Goal: Task Accomplishment & Management: Use online tool/utility

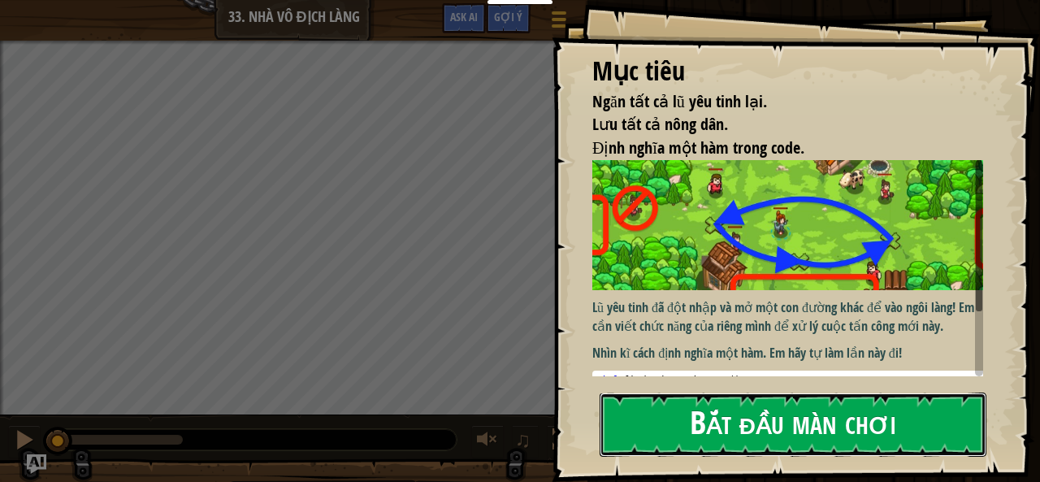
drag, startPoint x: 738, startPoint y: 431, endPoint x: 834, endPoint y: 452, distance: 98.8
click at [738, 431] on button "Bắt đầu màn chơi" at bounding box center [793, 424] width 387 height 64
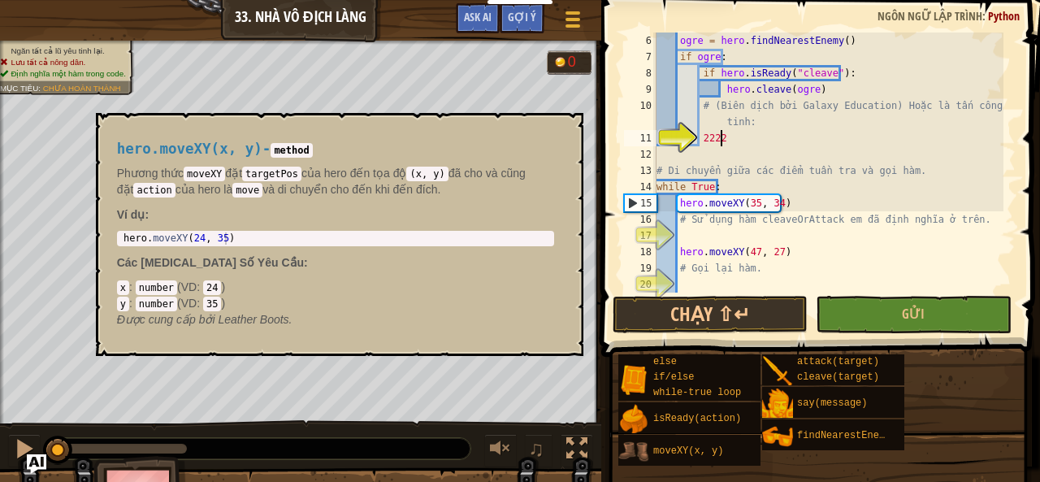
scroll to position [7, 4]
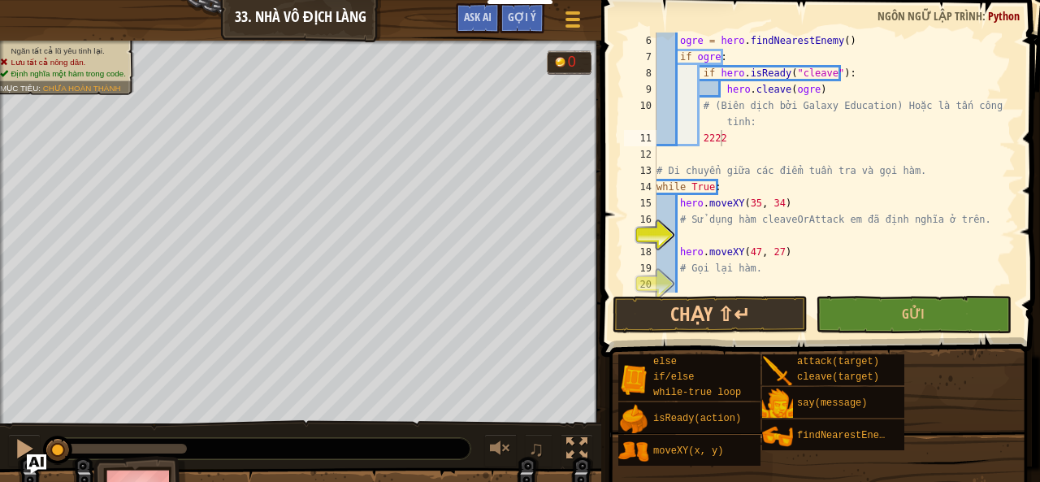
click at [728, 133] on div "ogre = hero . findNearestEnemy ( ) if ogre : if hero . isReady ( "cleave" ) : h…" at bounding box center [828, 178] width 350 height 292
type textarea "2"
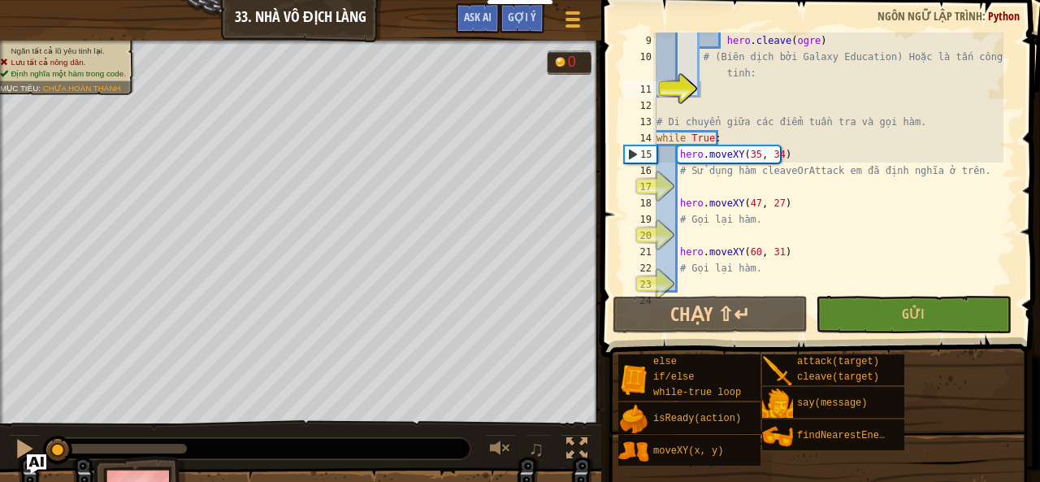
scroll to position [49, 0]
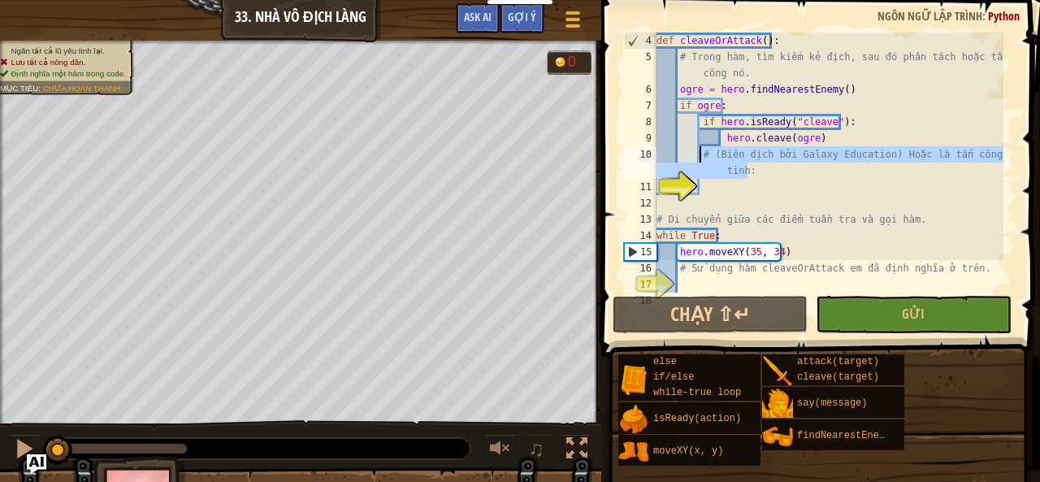
drag, startPoint x: 749, startPoint y: 172, endPoint x: 699, endPoint y: 151, distance: 53.9
click at [699, 151] on div "def cleaveOrAttack ( ) : # Trong hàm, tìm kiếm kẻ địch, sau đó phân tách hoặc t…" at bounding box center [828, 178] width 350 height 292
type textarea "# (Biên dịch bởi Galaxy Education) Hoặc là tấn công yêu tinh:"
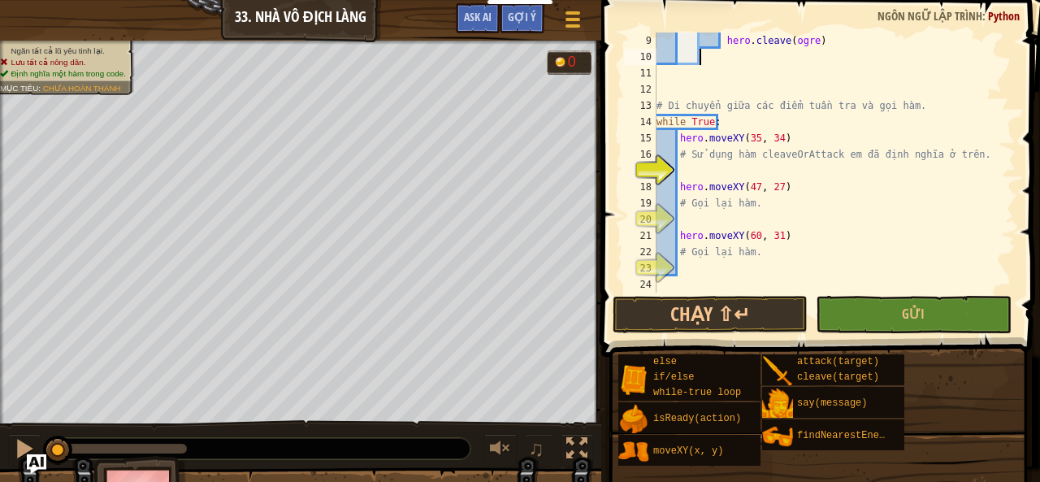
scroll to position [146, 0]
drag, startPoint x: 959, startPoint y: 158, endPoint x: 681, endPoint y: 157, distance: 277.8
click at [681, 157] on div "hero . cleave ( ogre ) # Di chuyển giữa các điểm tuần tra và gọi hàm. while Tru…" at bounding box center [828, 178] width 350 height 292
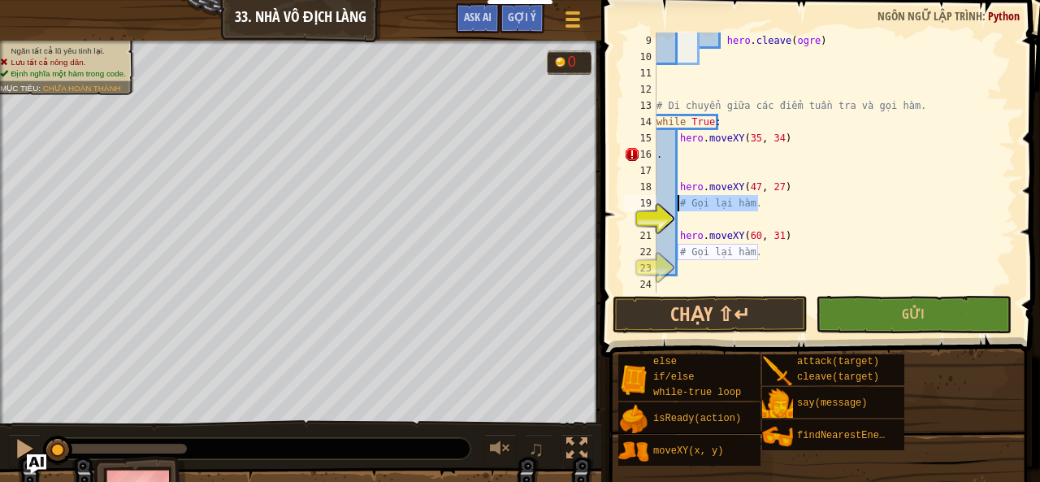
drag, startPoint x: 775, startPoint y: 202, endPoint x: 679, endPoint y: 209, distance: 96.1
click at [679, 209] on div "hero . cleave ( ogre ) # Di chuyển giữa các điểm tuần tra và gọi hàm. while Tru…" at bounding box center [828, 178] width 350 height 292
type textarea "# Gọi lại hàm."
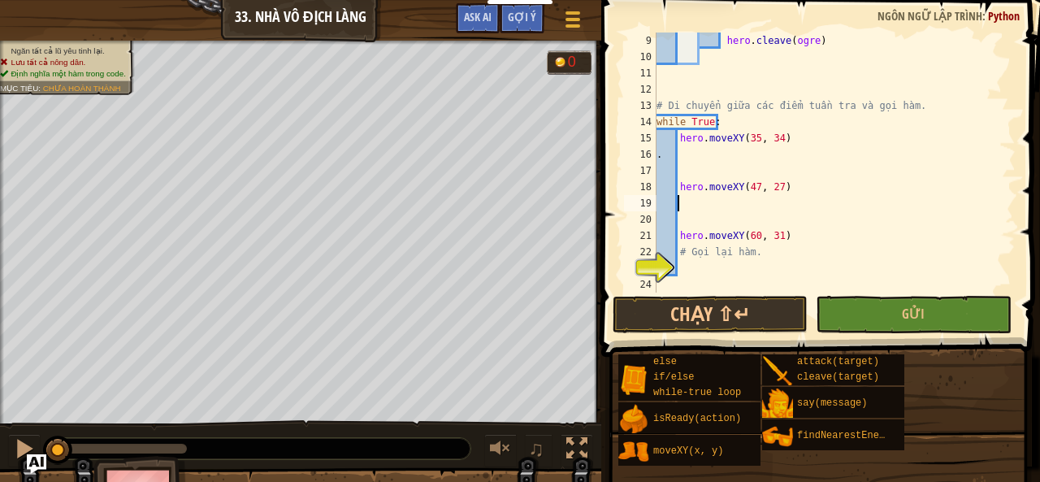
click at [685, 149] on div "hero . cleave ( ogre ) # Di chuyển giữa các điểm tuần tra và gọi hàm. while Tru…" at bounding box center [828, 178] width 350 height 292
type textarea "."
drag, startPoint x: 777, startPoint y: 253, endPoint x: 677, endPoint y: 248, distance: 100.9
click at [677, 248] on div "hero . cleave ( ogre ) # Di chuyển giữa các điểm tuần tra và gọi hàm. while Tru…" at bounding box center [828, 178] width 350 height 292
type textarea "# Gọi lại hàm."
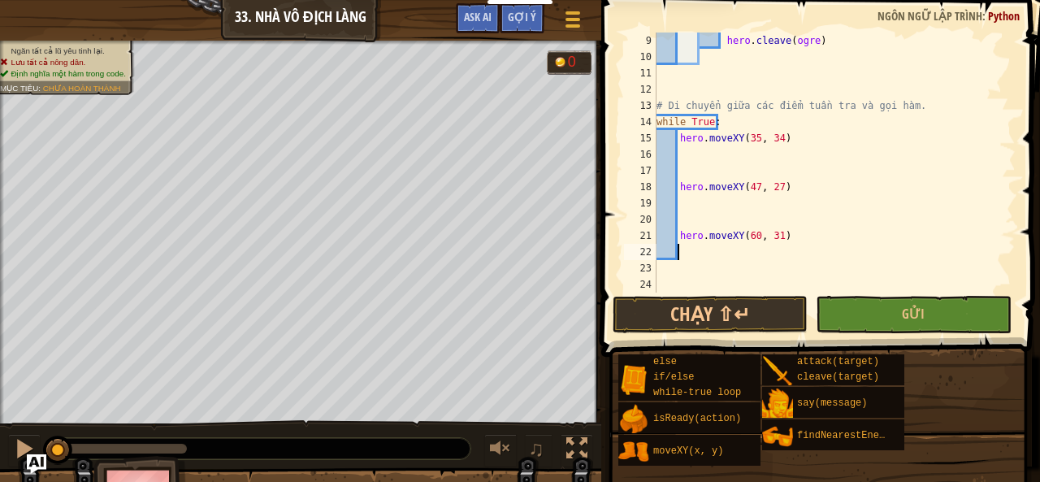
drag, startPoint x: 686, startPoint y: 212, endPoint x: 692, endPoint y: 220, distance: 9.9
click at [686, 215] on div "hero . cleave ( ogre ) # Di chuyển giữa các điểm tuần tra và gọi hàm. while Tru…" at bounding box center [828, 178] width 350 height 292
click at [691, 206] on div "hero . cleave ( ogre ) # Di chuyển giữa các điểm tuần tra và gọi hàm. while Tru…" at bounding box center [828, 178] width 350 height 292
click at [684, 152] on div "hero . cleave ( ogre ) # Di chuyển giữa các điểm tuần tra và gọi hàm. while Tru…" at bounding box center [828, 178] width 350 height 292
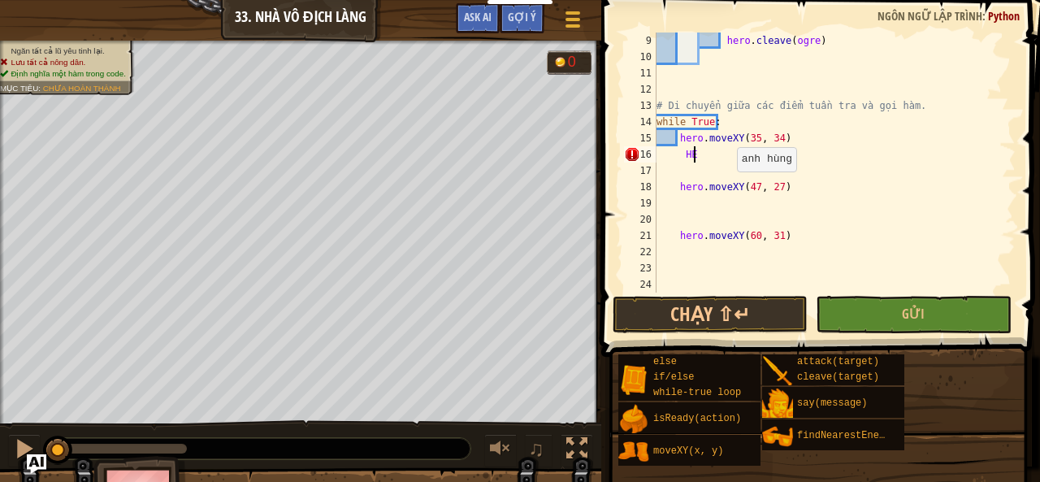
type textarea "H"
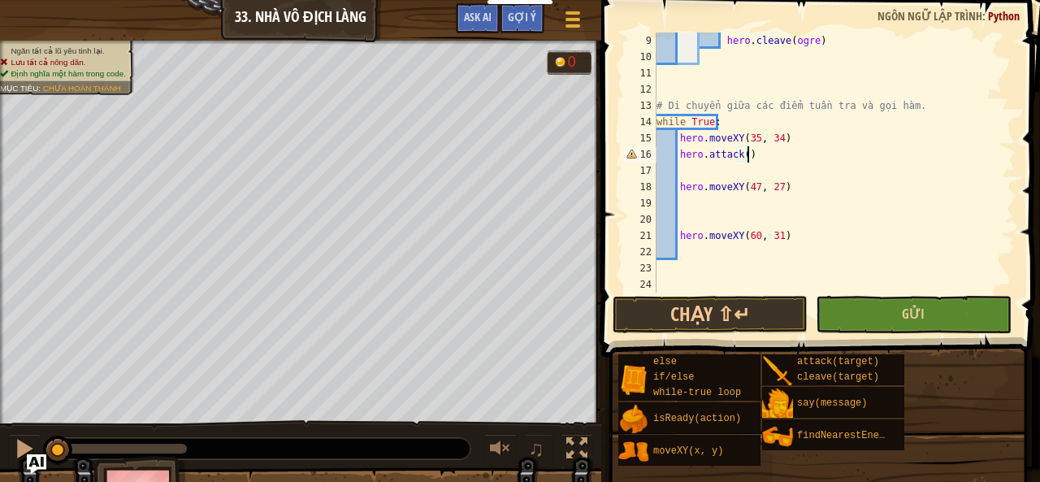
scroll to position [7, 6]
click at [743, 156] on div "hero . cleave ( ogre ) # Di chuyển giữa các điểm tuần tra và gọi hàm. while Tru…" at bounding box center [828, 178] width 350 height 292
type textarea "hero.attack(enemy)"
click at [686, 167] on div "hero . cleave ( ogre ) # Di chuyển giữa các điểm tuần tra và gọi hàm. while Tru…" at bounding box center [828, 178] width 350 height 292
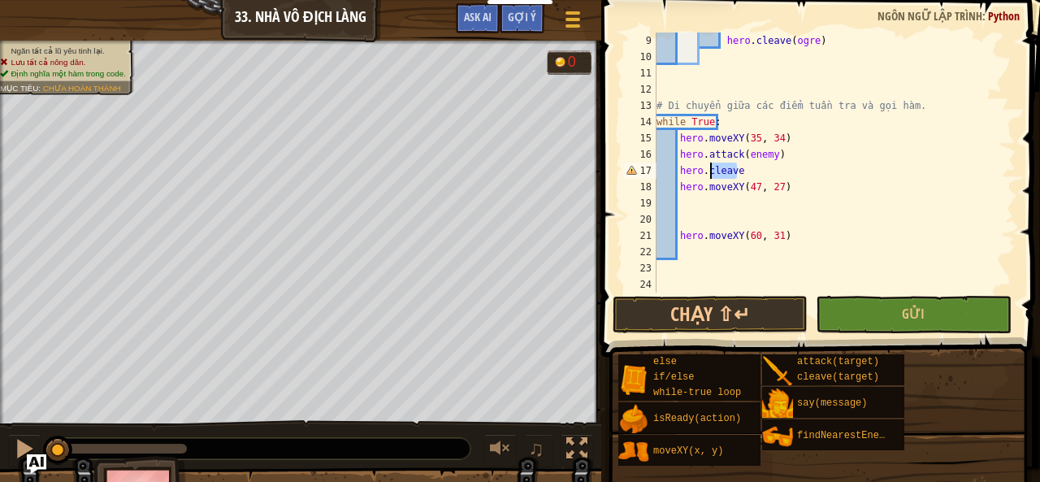
click at [716, 167] on div "hero . cleave ( ogre ) # Di chuyển giữa các điểm tuần tra và gọi hàm. while Tru…" at bounding box center [828, 178] width 350 height 292
click at [743, 172] on div "hero . cleave ( ogre ) # Di chuyển giữa các điểm tuần tra và gọi hàm. while Tru…" at bounding box center [828, 162] width 350 height 260
click at [741, 171] on div "hero . cleave ( ogre ) # Di chuyển giữa các điểm tuần tra và gọi hàm. while Tru…" at bounding box center [828, 178] width 350 height 292
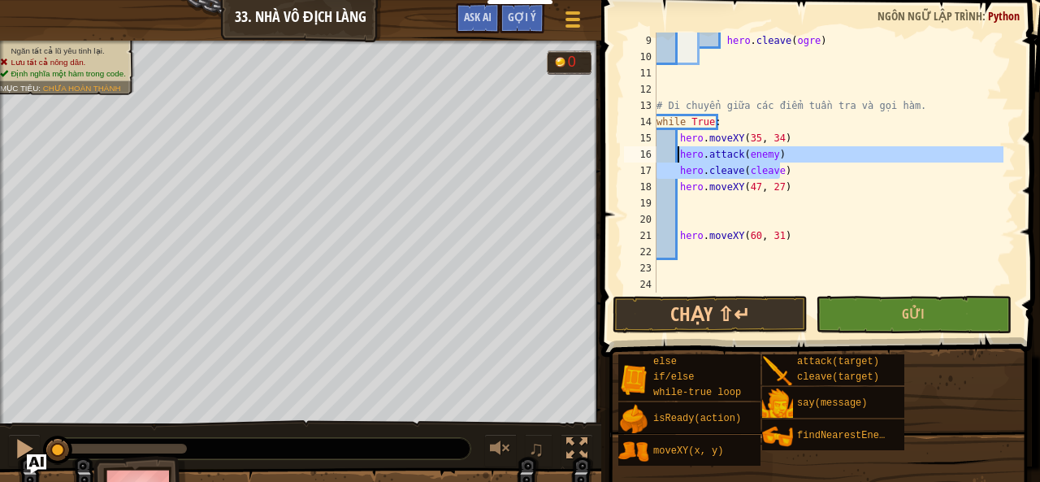
drag, startPoint x: 799, startPoint y: 175, endPoint x: 679, endPoint y: 151, distance: 122.5
click at [679, 151] on div "hero . cleave ( ogre ) # Di chuyển giữa các điểm tuần tra và gọi hàm. while Tru…" at bounding box center [828, 178] width 350 height 292
type textarea "hero.attack(enemy) hero.cleave(cleave)"
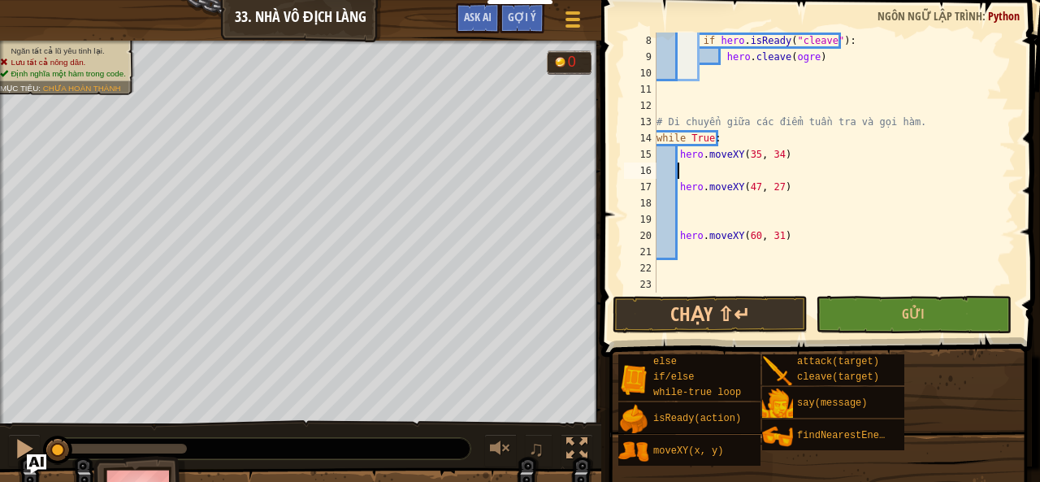
scroll to position [130, 0]
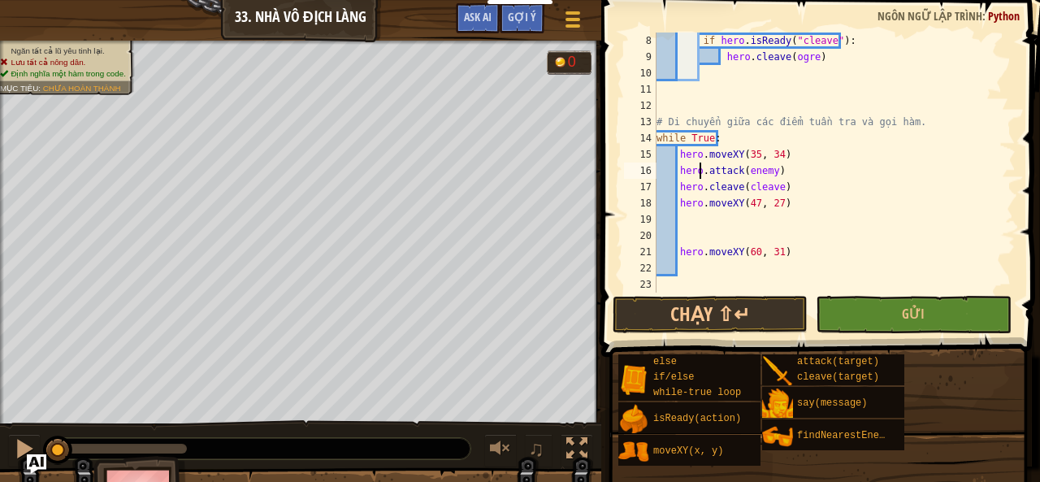
click at [810, 206] on div "if hero . isReady ( "cleave" ) : hero . cleave ( ogre ) # Di chuyển giữa các đi…" at bounding box center [828, 178] width 350 height 292
click at [799, 189] on div "if hero . isReady ( "cleave" ) : hero . cleave ( ogre ) # Di chuyển giữa các đi…" at bounding box center [828, 178] width 350 height 292
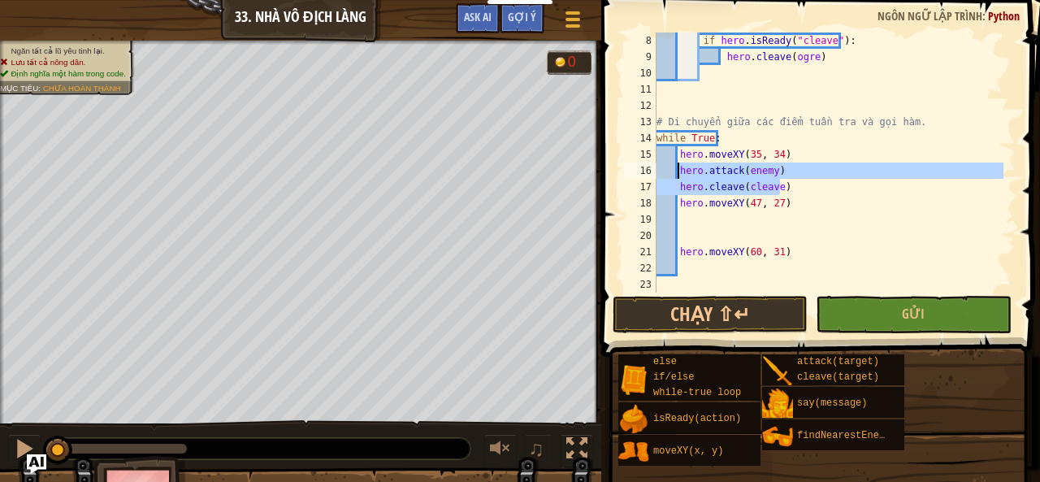
drag, startPoint x: 791, startPoint y: 186, endPoint x: 680, endPoint y: 163, distance: 113.6
click at [680, 163] on div "if hero . isReady ( "cleave" ) : hero . cleave ( ogre ) # Di chuyển giữa các đi…" at bounding box center [828, 178] width 350 height 292
paste textarea
type textarea "hero.cleave(cleave)"
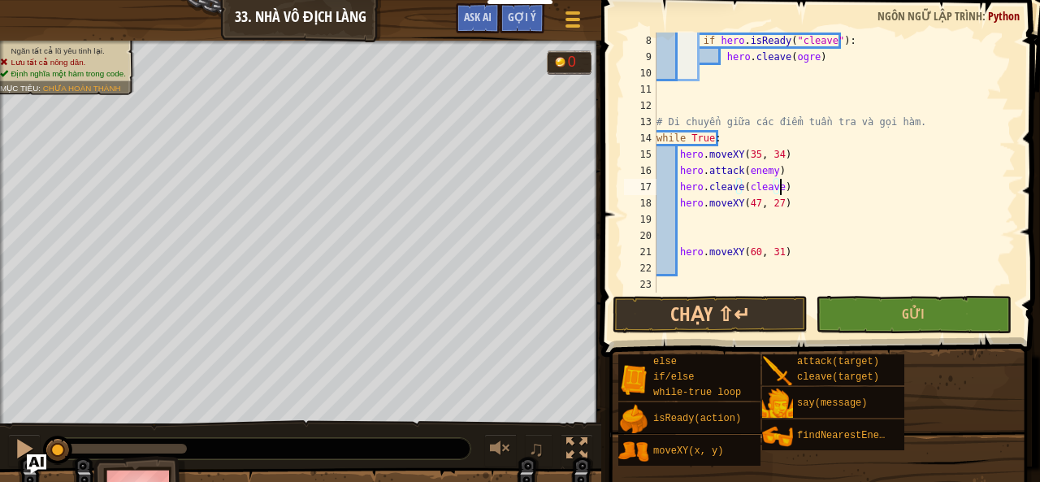
click at [682, 219] on div "if hero . isReady ( "cleave" ) : hero . cleave ( ogre ) # Di chuyển giữa các đi…" at bounding box center [828, 178] width 350 height 292
paste textarea "hero.cleave(cleave)"
type textarea "hero.cleave(cleave)"
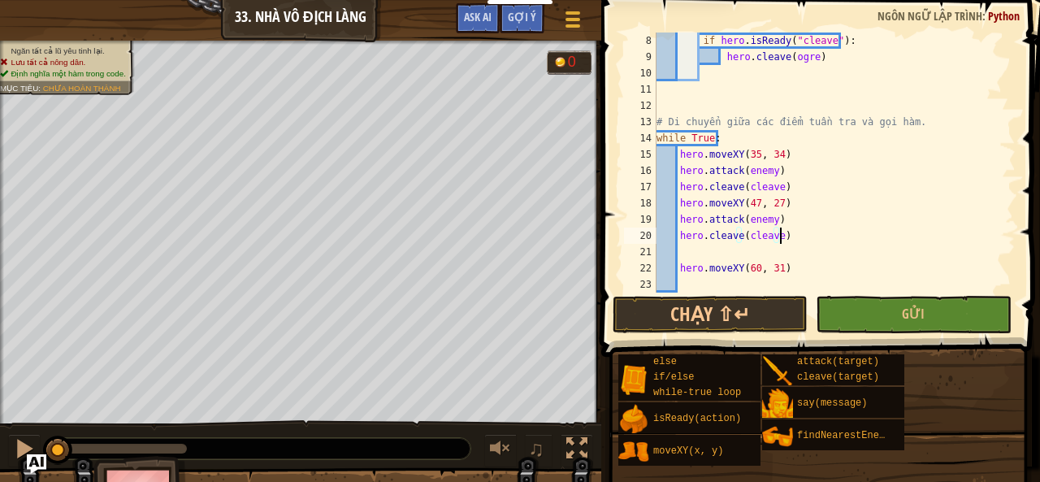
click at [691, 249] on div "if hero . isReady ( "cleave" ) : hero . cleave ( ogre ) # Di chuyển giữa các đi…" at bounding box center [828, 178] width 350 height 292
type textarea "hero.cleave(cleave)"
click at [688, 261] on div "if hero . isReady ( "cleave" ) : hero . cleave ( ogre ) # Di chuyển giữa các đi…" at bounding box center [828, 178] width 350 height 292
paste textarea "hero.cleave(cleave)"
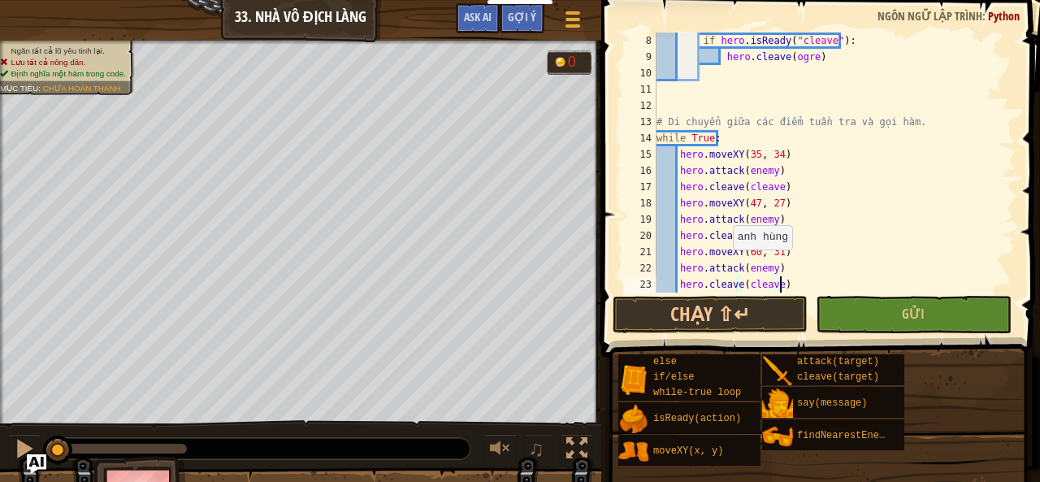
scroll to position [162, 0]
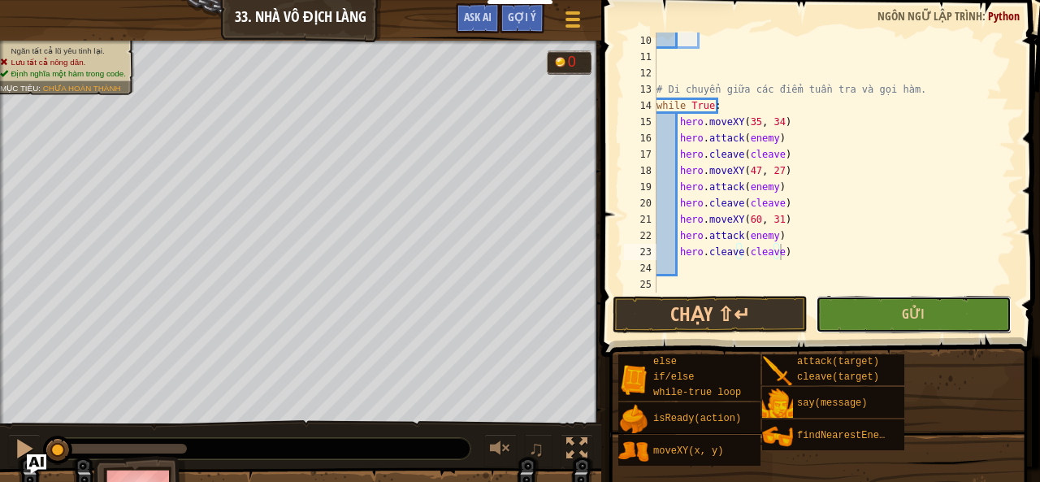
click at [852, 323] on button "Gửi" at bounding box center [913, 314] width 195 height 37
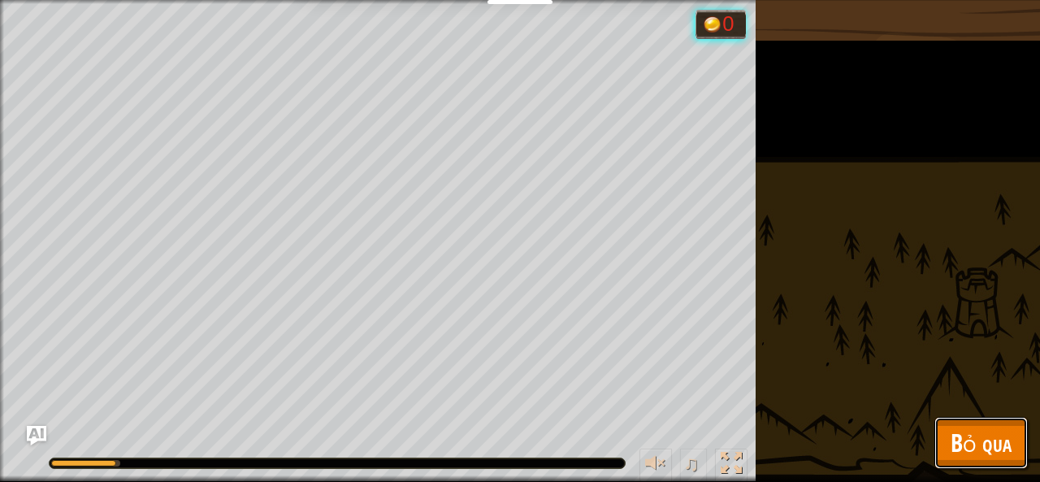
click at [968, 444] on span "Bỏ qua" at bounding box center [980, 442] width 61 height 33
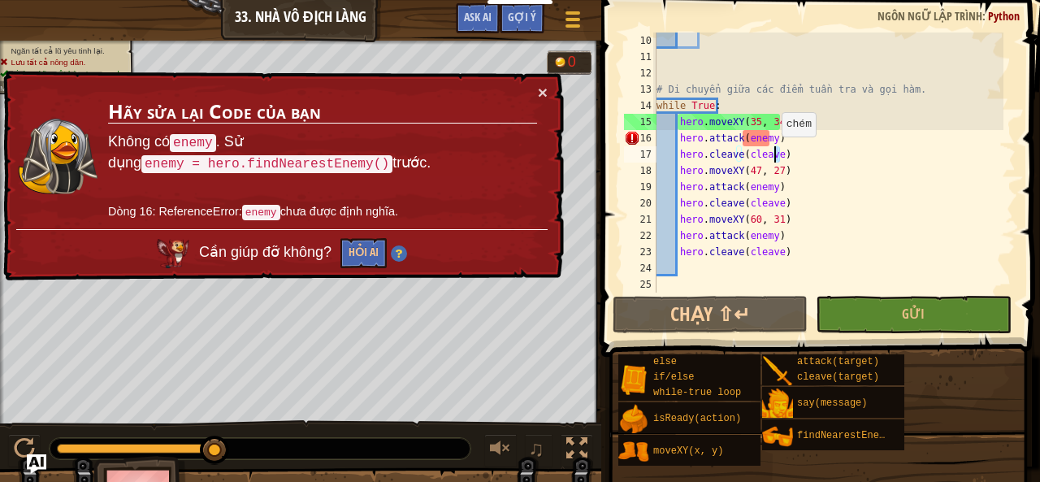
drag, startPoint x: 786, startPoint y: 157, endPoint x: 772, endPoint y: 152, distance: 14.6
click at [772, 152] on div "# Di chuyển giữa các điểm tuần tra và gọi hàm. while True : hero . moveXY ( 35 …" at bounding box center [828, 178] width 350 height 292
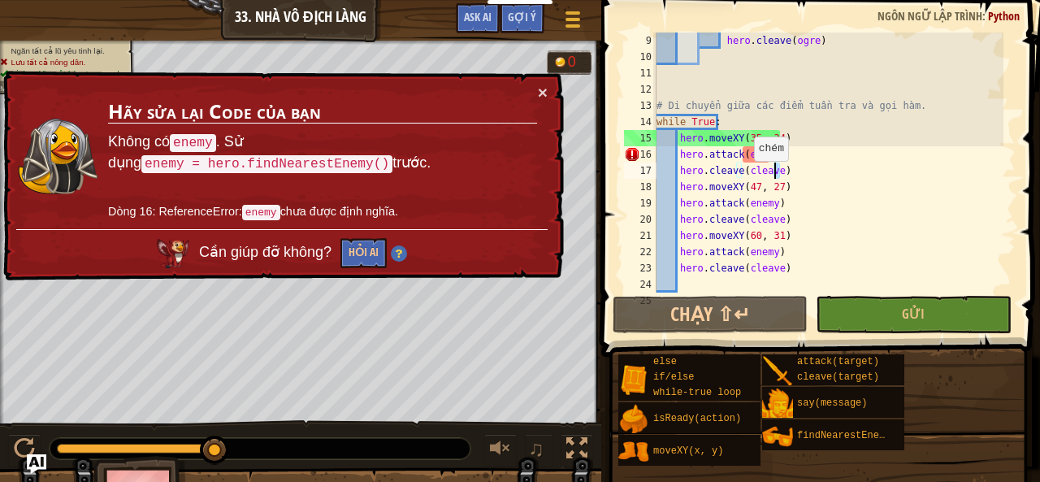
scroll to position [146, 0]
click at [728, 123] on div "hero . cleave ( ogre ) # Di chuyển giữa các điểm tuần tra và gọi hàm. while Tru…" at bounding box center [828, 178] width 350 height 292
type textarea "while True:"
click at [931, 97] on div "hero . cleave ( ogre ) # Di chuyển giữa các điểm tuần tra và gọi hàm. while Tru…" at bounding box center [828, 178] width 350 height 292
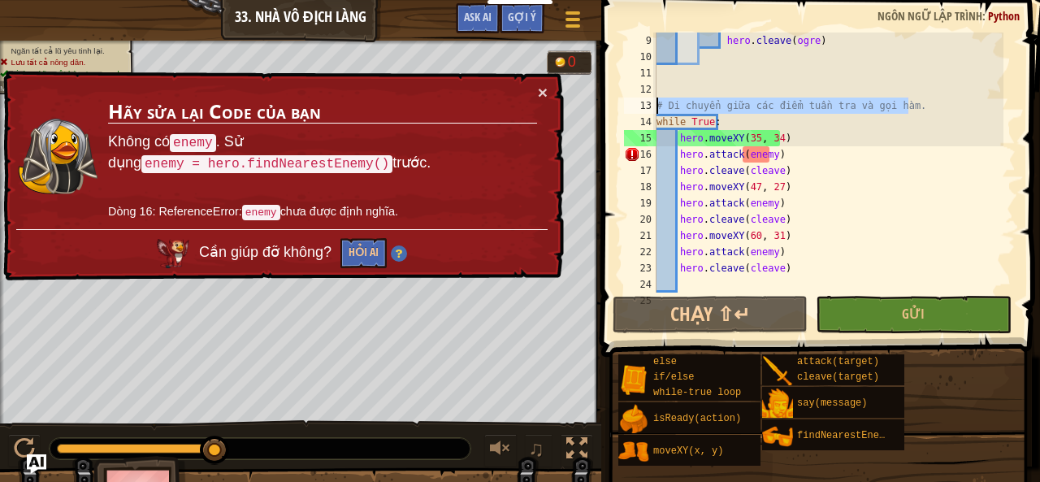
drag, startPoint x: 922, startPoint y: 97, endPoint x: 656, endPoint y: 102, distance: 265.7
click at [656, 102] on div "hero . cleave ( ogre ) # Di chuyển giữa các điểm tuần tra và gọi hàm. while Tru…" at bounding box center [828, 178] width 350 height 292
type textarea "# Di chuyển giữa các điểm tuần tra và gọi hàm."
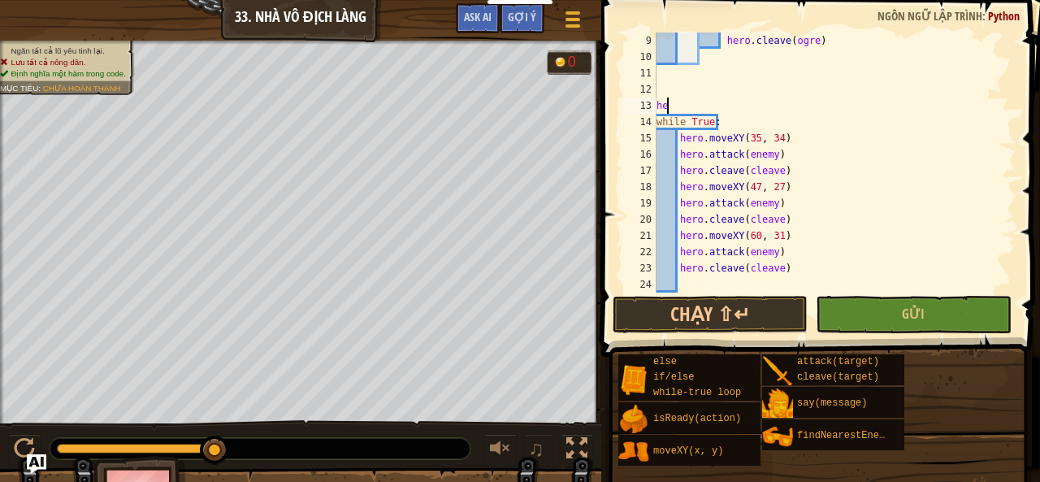
type textarea "h"
click at [660, 106] on div "hero . [PERSON_NAME] ( ogre ) nemy while True : hero . moveXY ( 35 , 34 ) hero …" at bounding box center [828, 178] width 350 height 292
click at [656, 106] on div "hero . [PERSON_NAME] ( ogre ) nemy while True : hero . moveXY ( 35 , 34 ) hero …" at bounding box center [828, 178] width 350 height 292
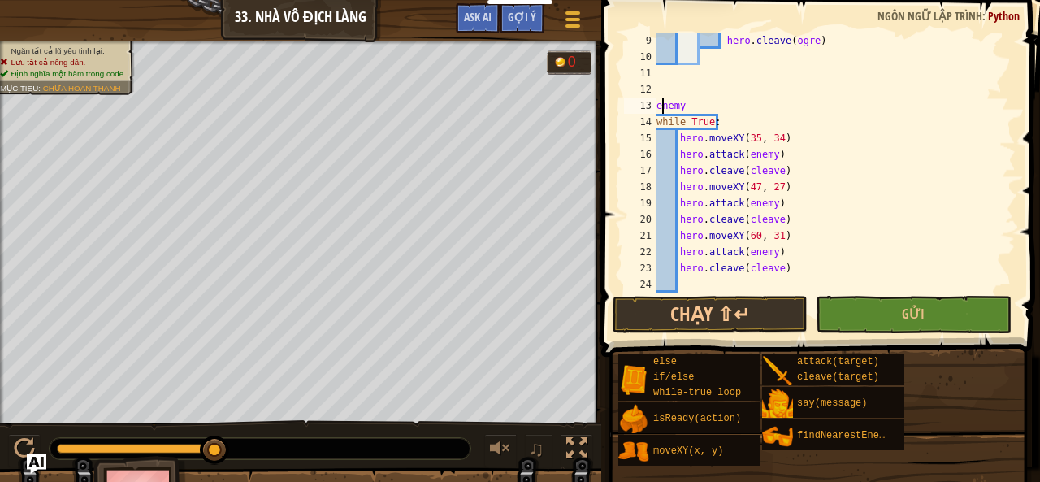
click at [694, 101] on div "hero . [PERSON_NAME] ( ogre ) enemy while True : hero . moveXY ( 35 , 34 ) hero…" at bounding box center [828, 178] width 350 height 292
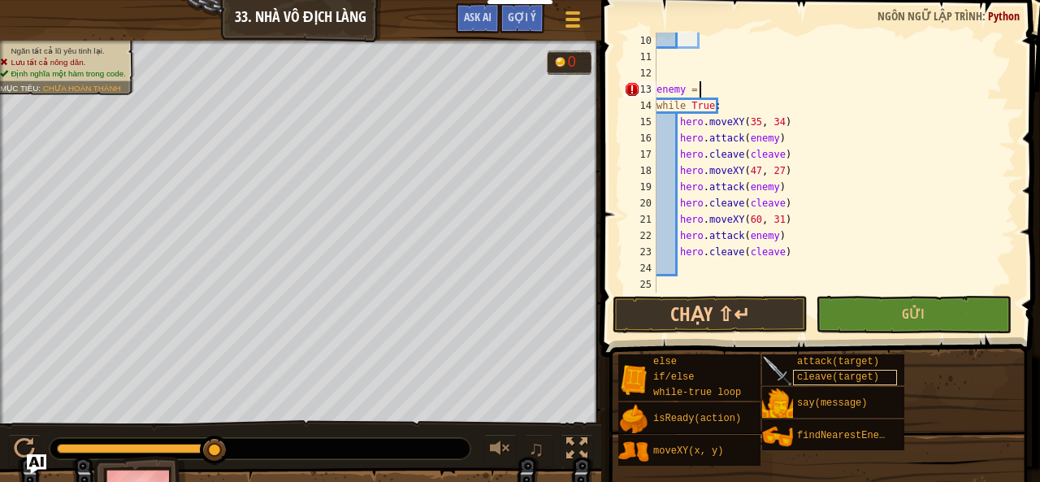
scroll to position [162, 0]
click at [828, 89] on div "enemy = findNearestEnemy ( ) while True : hero . moveXY ( 35 , 34 ) hero . atta…" at bounding box center [828, 162] width 350 height 260
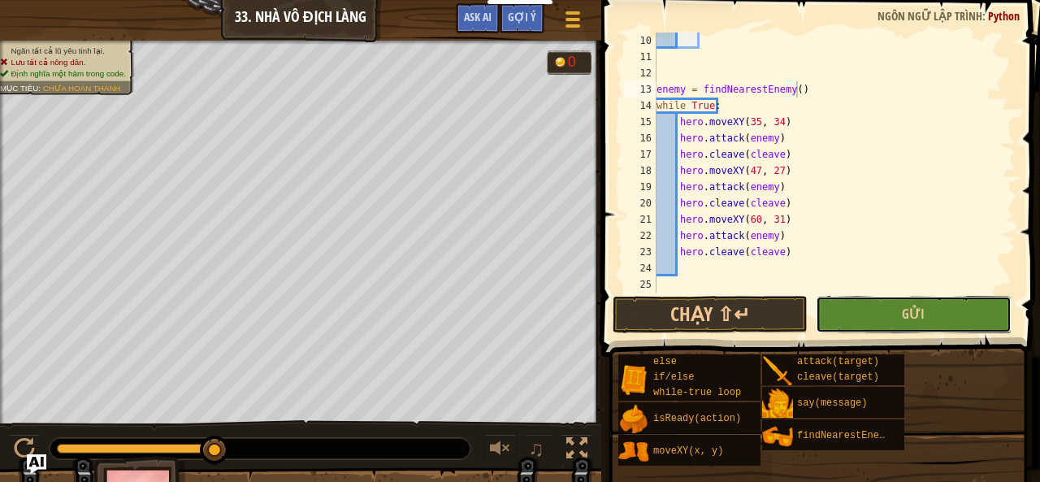
click at [890, 314] on button "Gửi" at bounding box center [913, 314] width 195 height 37
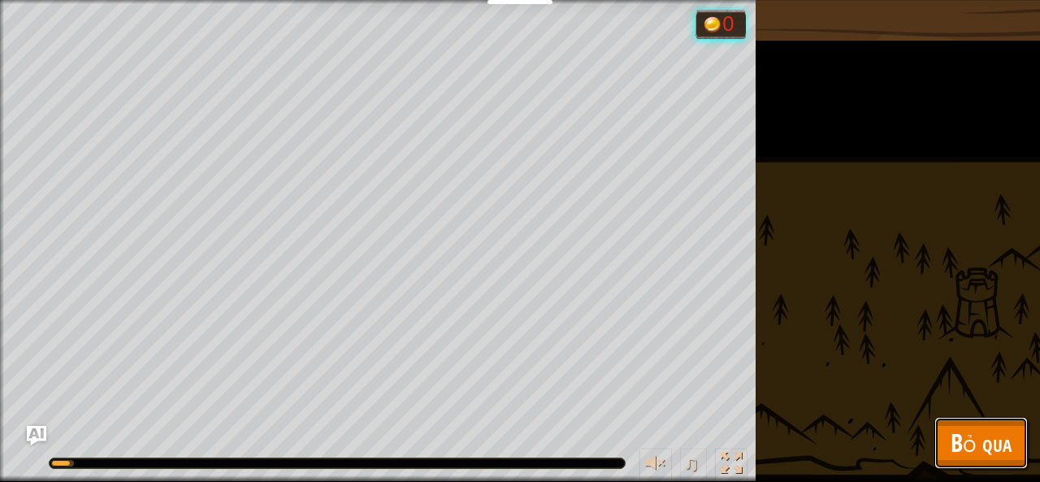
click at [966, 432] on span "Bỏ qua" at bounding box center [980, 442] width 61 height 33
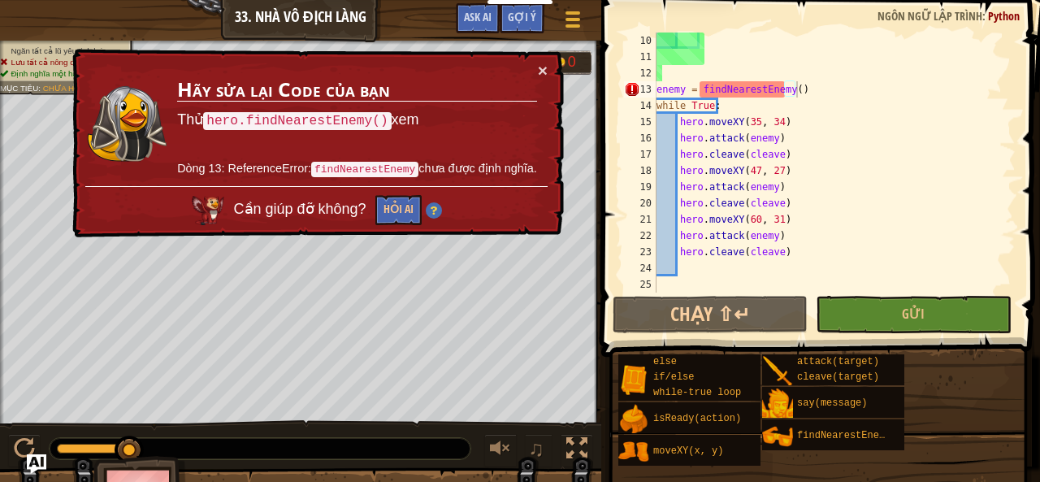
type textarea "hero.cleave(cleave)"
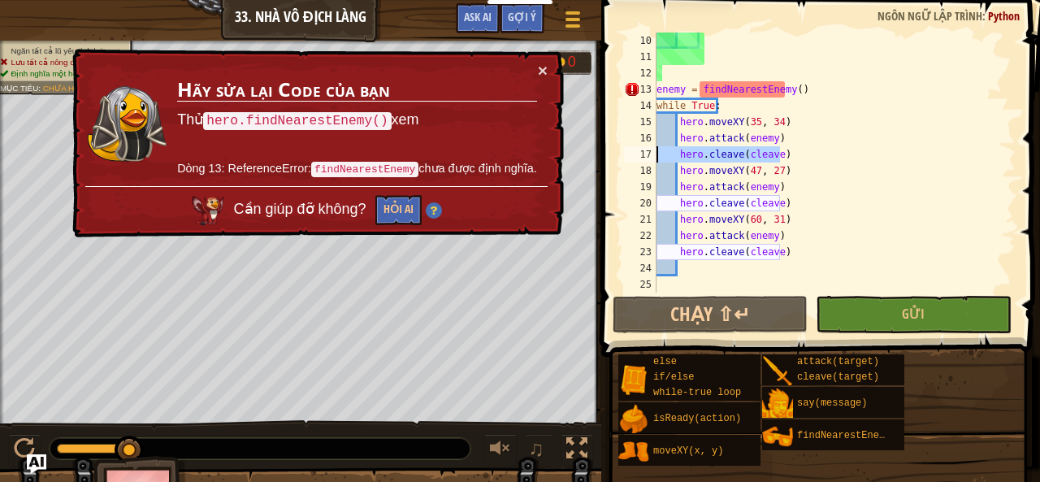
drag, startPoint x: 803, startPoint y: 154, endPoint x: 650, endPoint y: 152, distance: 152.7
click at [650, 152] on div "hero.cleave(cleave) 10 11 12 13 14 15 16 17 18 19 20 21 22 23 24 25 enemy = fin…" at bounding box center [818, 162] width 395 height 260
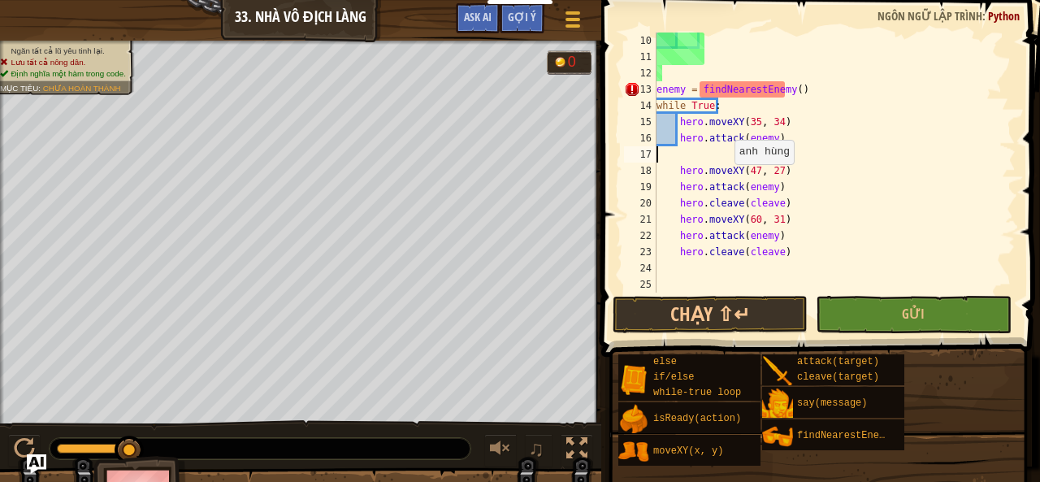
scroll to position [146, 0]
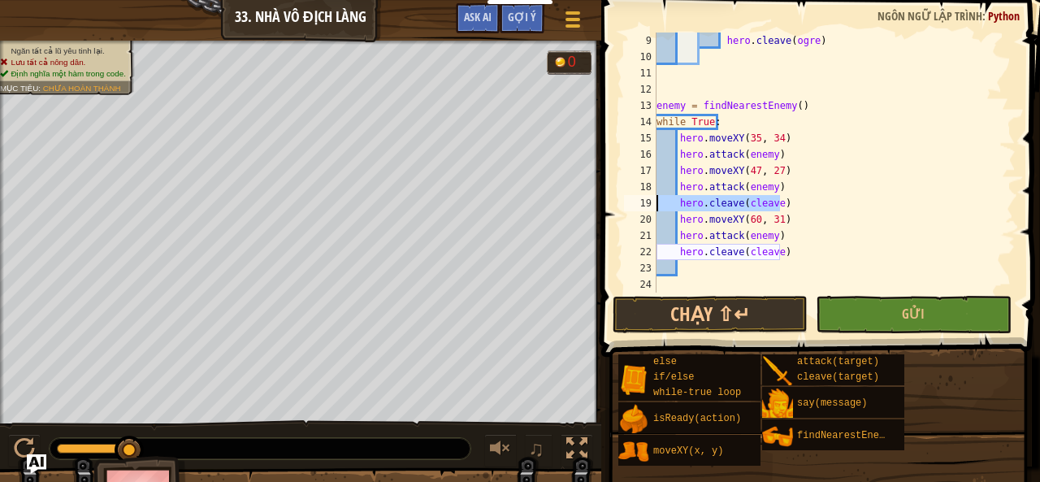
drag, startPoint x: 791, startPoint y: 202, endPoint x: 653, endPoint y: 202, distance: 138.1
click at [653, 202] on div "hero.attack(enemy) 9 10 11 12 13 14 15 16 17 18 19 20 21 22 23 24 hero . cleave…" at bounding box center [818, 162] width 395 height 260
type textarea "hero.cleave(cleave)"
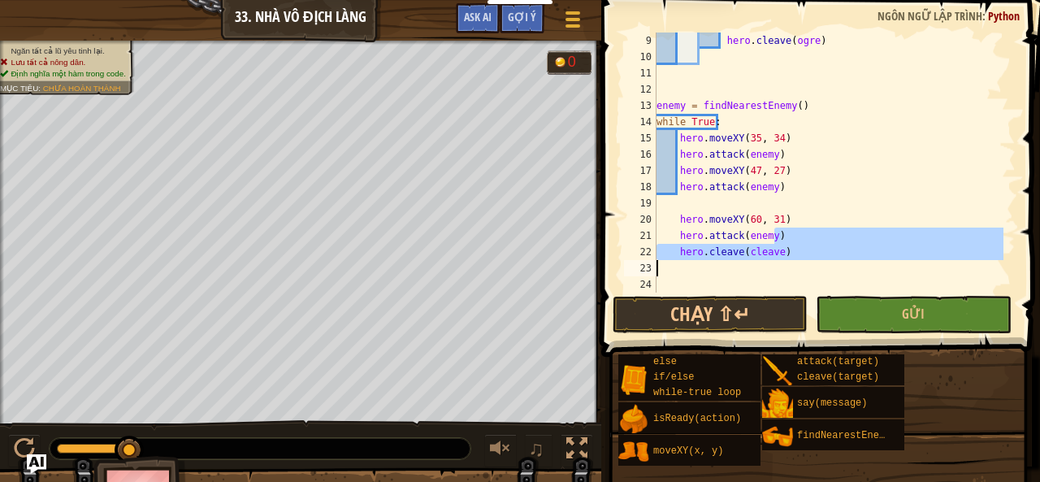
drag, startPoint x: 790, startPoint y: 247, endPoint x: 614, endPoint y: 257, distance: 175.7
click at [615, 258] on div "9 10 11 12 13 14 15 16 17 18 19 20 21 22 23 24 hero . cleave ( ogre ) enemy = f…" at bounding box center [818, 210] width 444 height 405
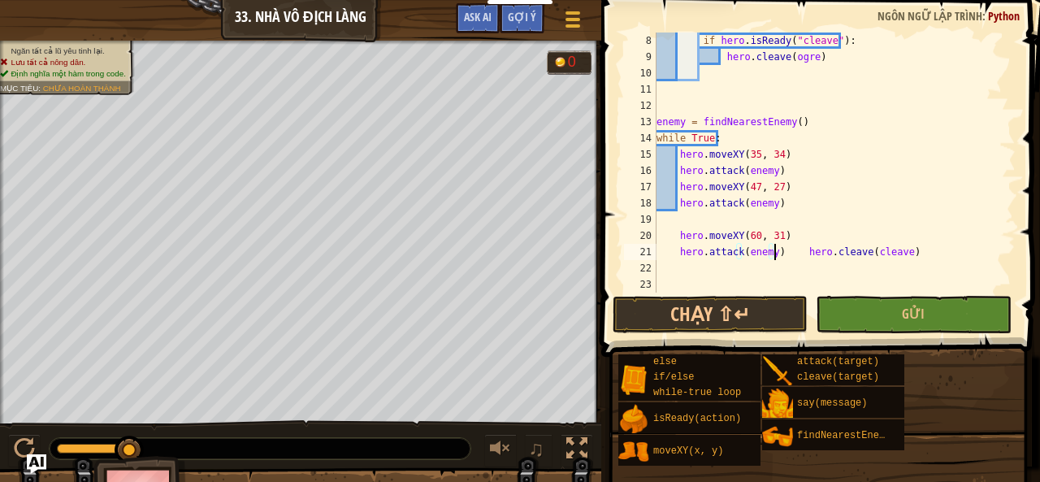
scroll to position [130, 0]
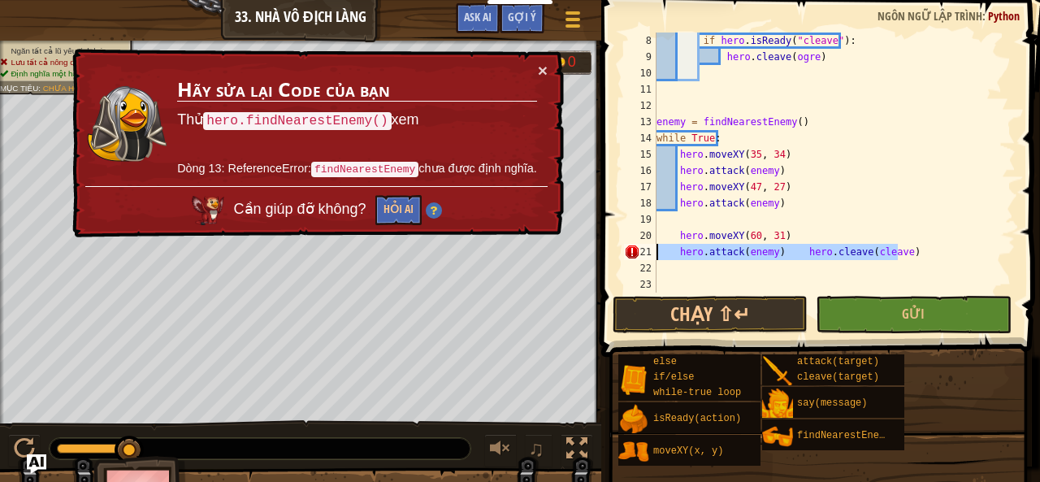
drag, startPoint x: 929, startPoint y: 251, endPoint x: 687, endPoint y: 254, distance: 241.3
click at [660, 253] on div "if hero . isReady ( "cleave" ) : hero . cleave ( ogre ) enemy = findNearestEnem…" at bounding box center [828, 178] width 350 height 292
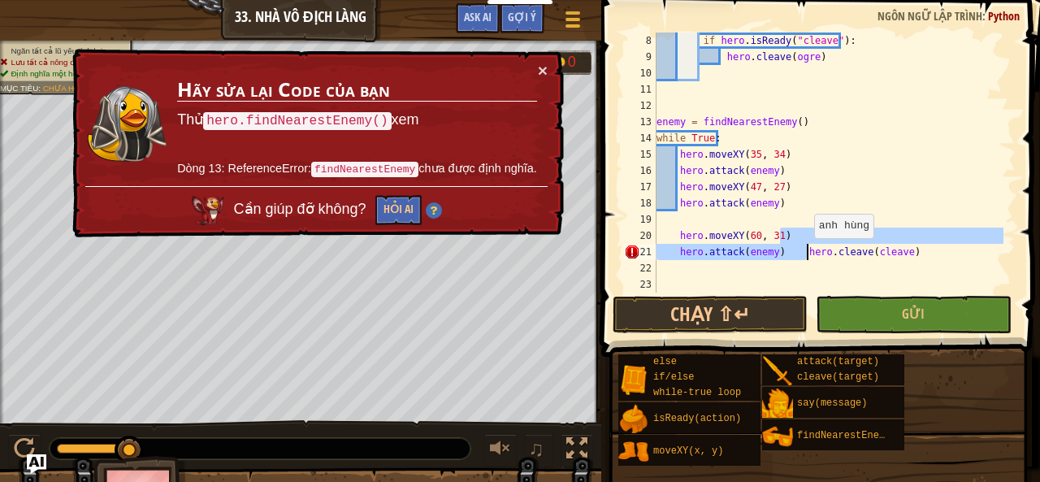
drag, startPoint x: 931, startPoint y: 240, endPoint x: 805, endPoint y: 254, distance: 126.7
click at [805, 254] on div "if hero . isReady ( "cleave" ) : hero . cleave ( ogre ) enemy = findNearestEnem…" at bounding box center [828, 178] width 350 height 292
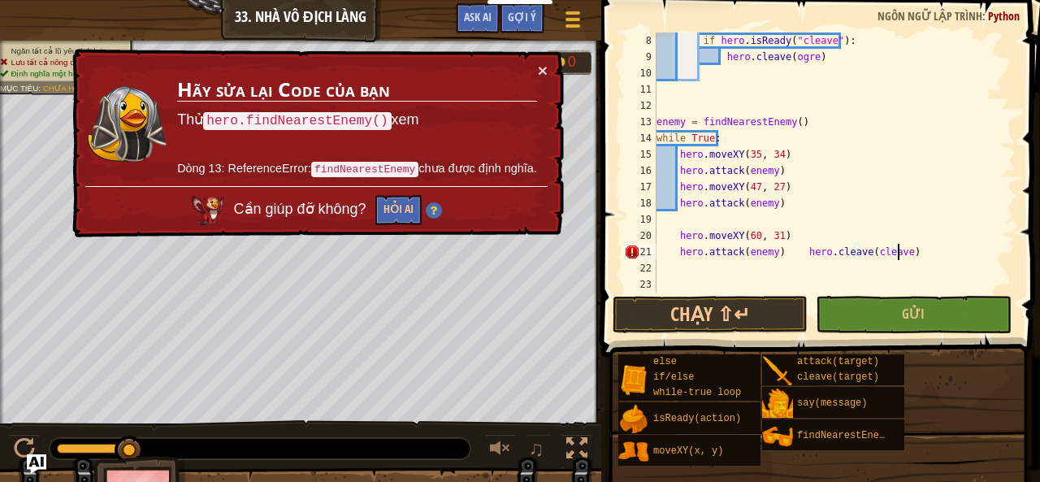
drag, startPoint x: 916, startPoint y: 251, endPoint x: 894, endPoint y: 253, distance: 22.8
click at [898, 253] on div "if hero . isReady ( "cleave" ) : hero . cleave ( ogre ) enemy = findNearestEnem…" at bounding box center [828, 178] width 350 height 292
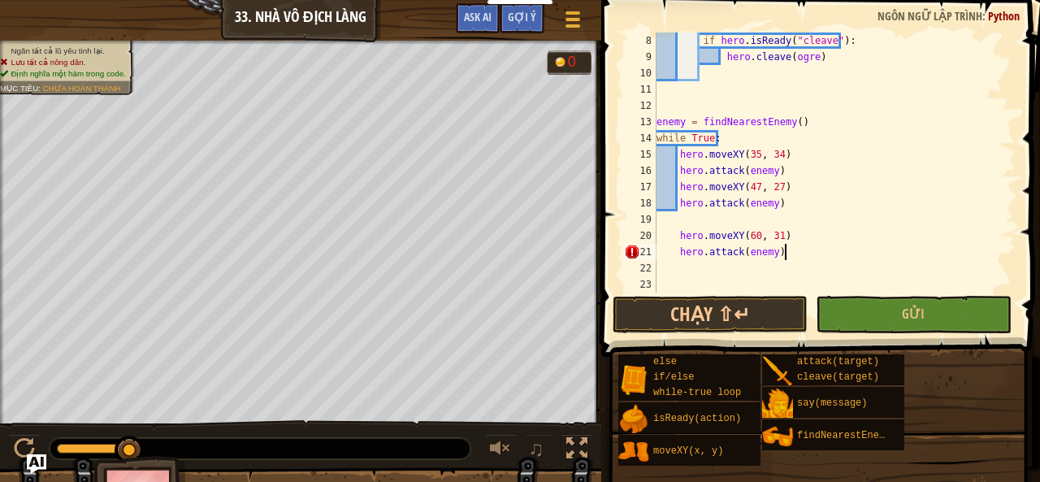
type textarea "hero.attack(enemy)"
click at [686, 217] on div "if hero . isReady ( "cleave" ) : hero . cleave ( ogre ) enemy = findNearestEnem…" at bounding box center [828, 178] width 350 height 292
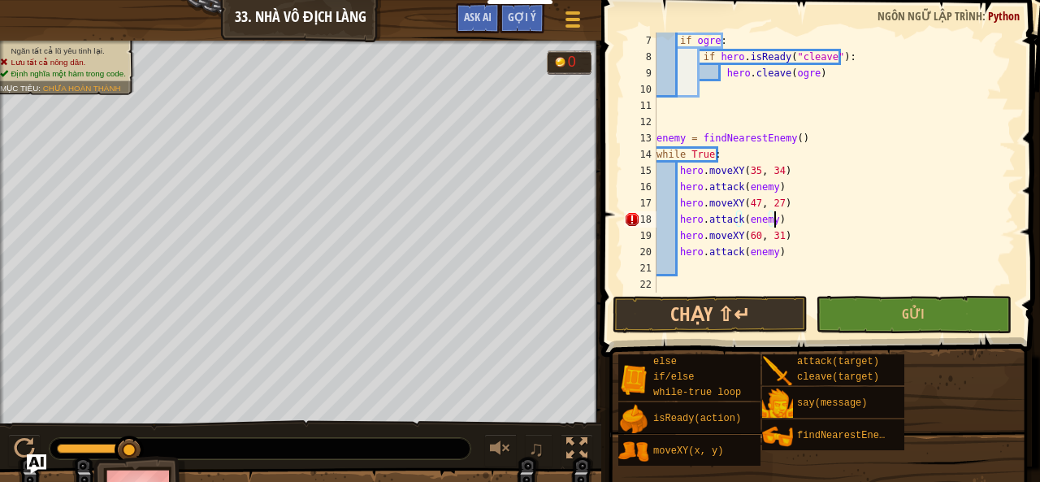
scroll to position [7, 8]
click at [910, 305] on span "Gửi" at bounding box center [913, 314] width 23 height 18
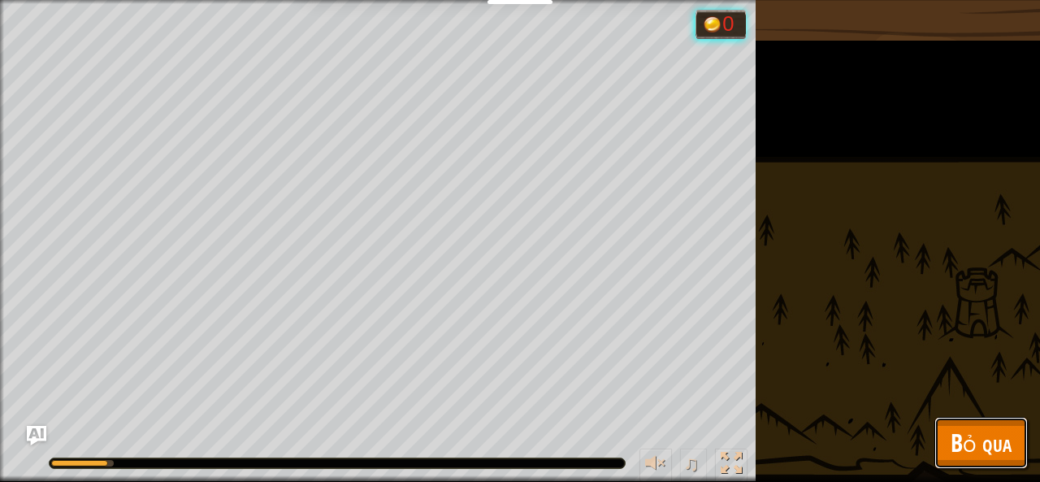
click at [972, 439] on span "Bỏ qua" at bounding box center [980, 442] width 61 height 33
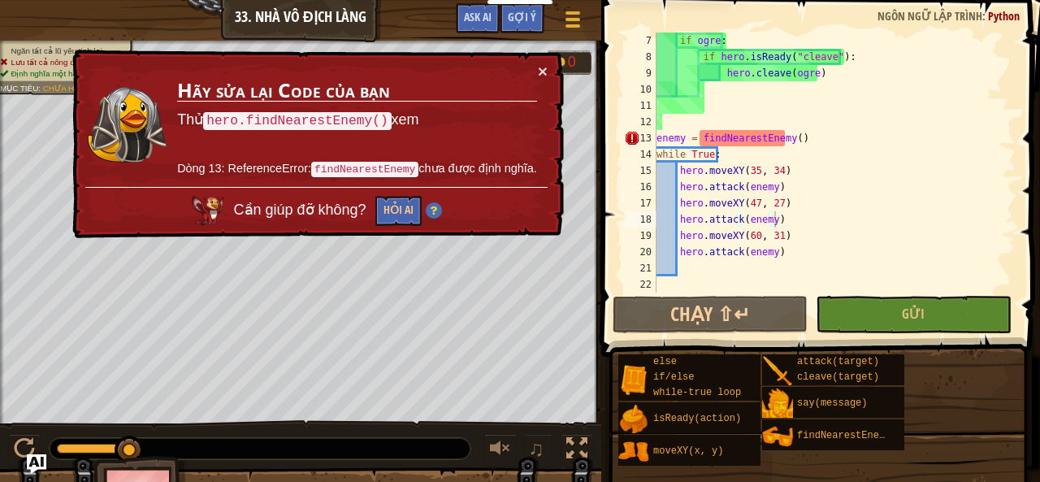
scroll to position [7, 4]
click at [905, 159] on div "if ogre : if hero . isReady ( "cleave" ) : hero . cleave ( ogre ) enemy = findN…" at bounding box center [828, 178] width 350 height 292
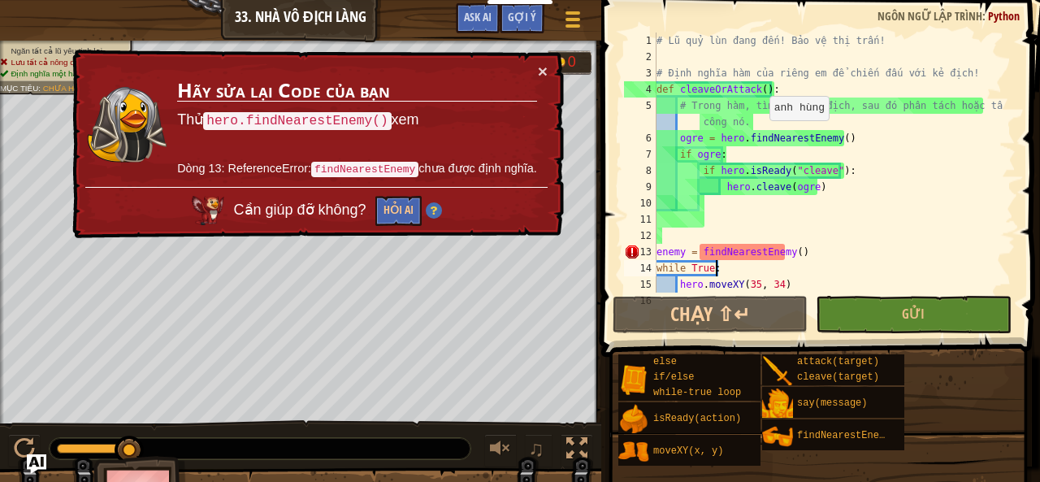
scroll to position [97, 0]
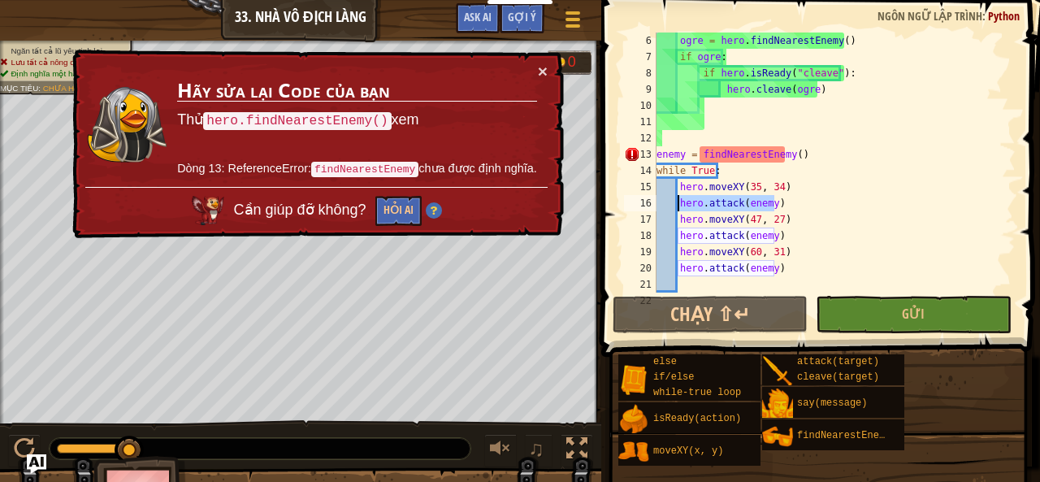
drag, startPoint x: 749, startPoint y: 202, endPoint x: 680, endPoint y: 201, distance: 69.1
click at [680, 201] on div "ogre = hero . findNearestEnemy ( ) if ogre : if hero . isReady ( "cleave" ) : h…" at bounding box center [828, 178] width 350 height 292
type textarea "hero.attack(enemy)"
click at [818, 197] on div "ogre = hero . findNearestEnemy ( ) if ogre : if hero . isReady ( "cleave" ) : h…" at bounding box center [828, 162] width 350 height 260
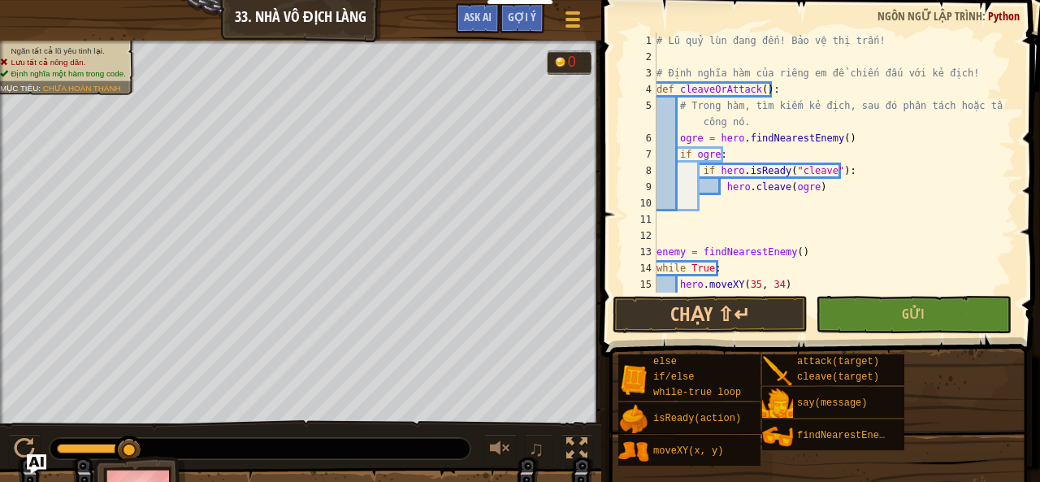
scroll to position [0, 0]
click at [758, 88] on div "# Lũ quỷ lùn đang đến! Bảo vệ thị trấn! # Định nghĩa hàm của riêng em để chiến …" at bounding box center [828, 178] width 350 height 292
type textarea "def cleaveOrAttack():"
click at [751, 86] on div "# Lũ quỷ lùn đang đến! Bảo vệ thị trấn! # Định nghĩa hàm của riêng em để chiến …" at bounding box center [828, 178] width 350 height 292
drag, startPoint x: 752, startPoint y: 86, endPoint x: 680, endPoint y: 84, distance: 72.3
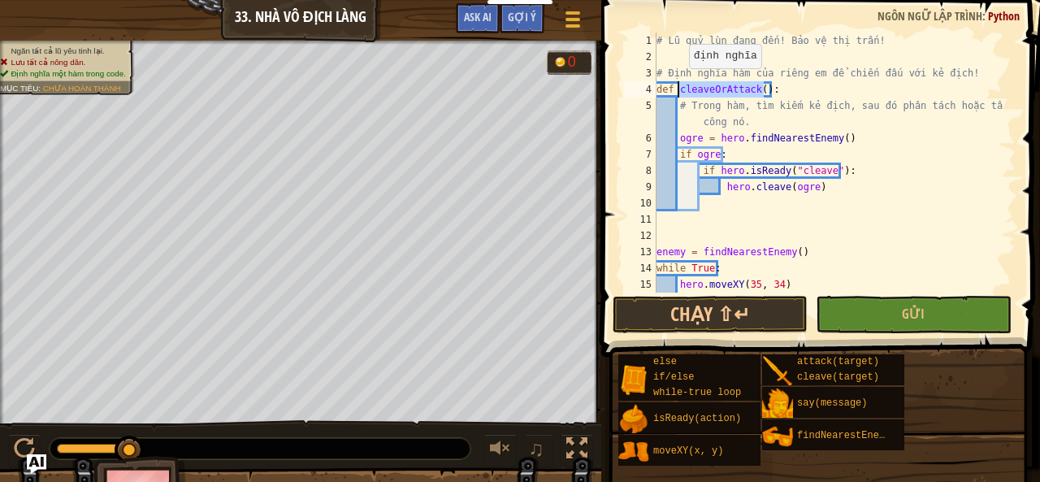
click at [680, 84] on div "# Lũ quỷ lùn đang đến! Bảo vệ thị trấn! # Định nghĩa hàm của riêng em để chiến …" at bounding box center [828, 178] width 350 height 292
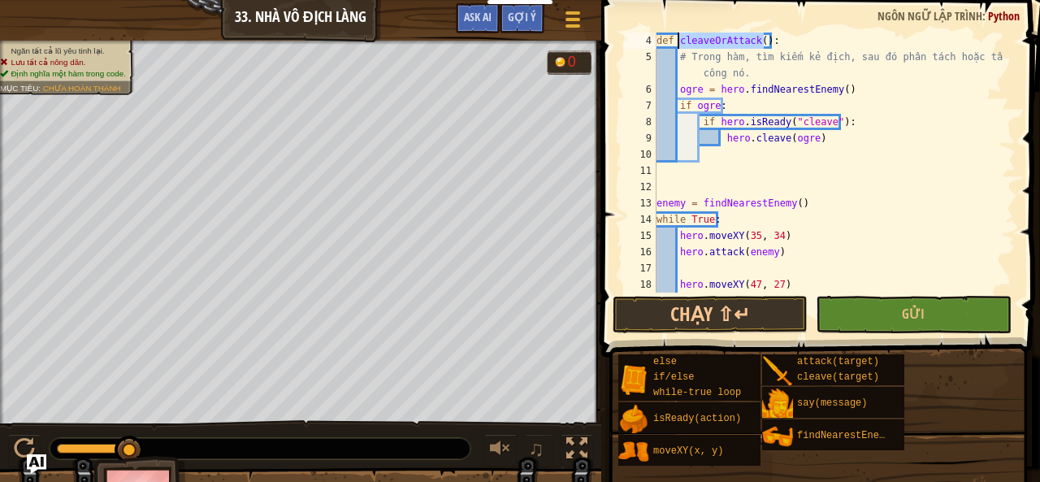
scroll to position [97, 0]
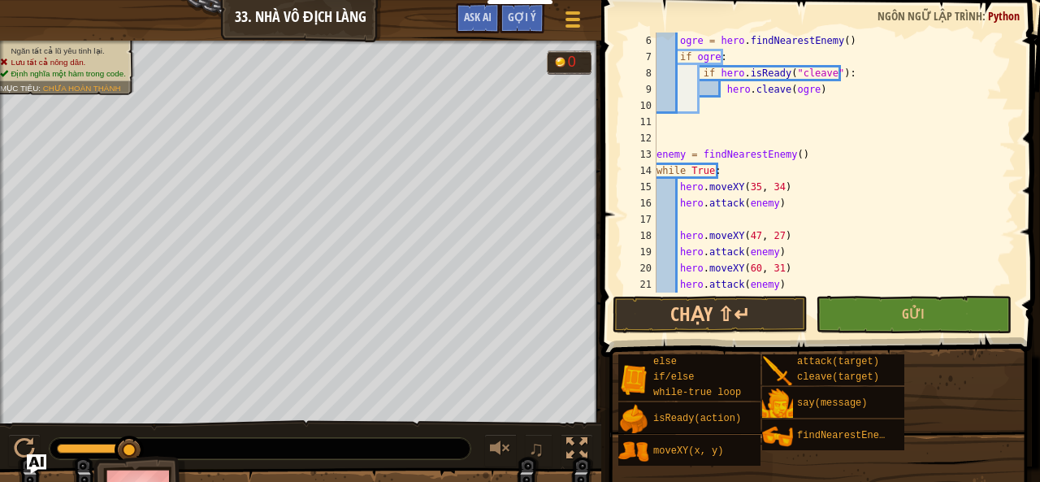
click at [691, 219] on div "ogre = hero . findNearestEnemy ( ) if ogre : if hero . isReady ( "cleave" ) : h…" at bounding box center [828, 178] width 350 height 292
paste textarea "cleaveOrAttack()"
click at [782, 250] on div "ogre = hero . findNearestEnemy ( ) if ogre : if hero . isReady ( "cleave" ) : h…" at bounding box center [828, 178] width 350 height 292
type textarea "hero.attack(enemy)"
paste textarea "cleaveOrAttack()"
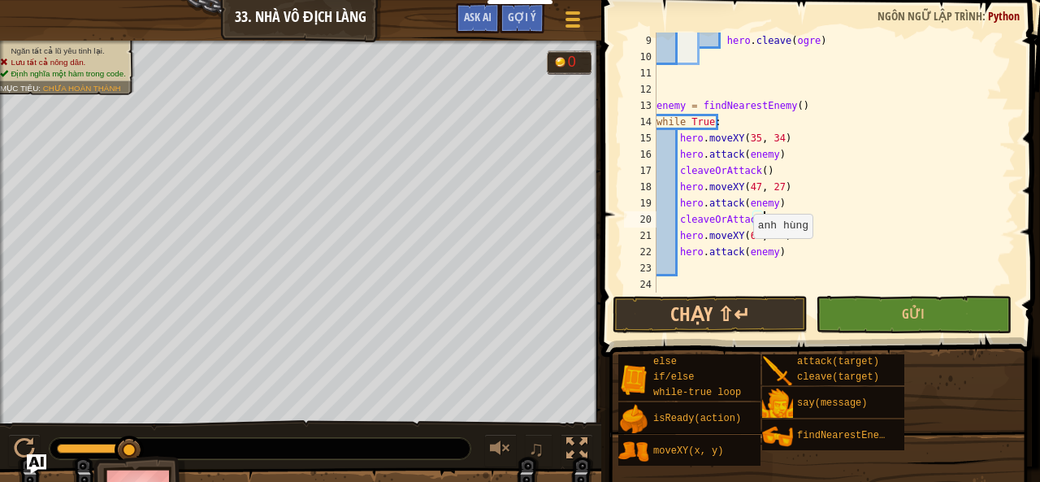
scroll to position [146, 0]
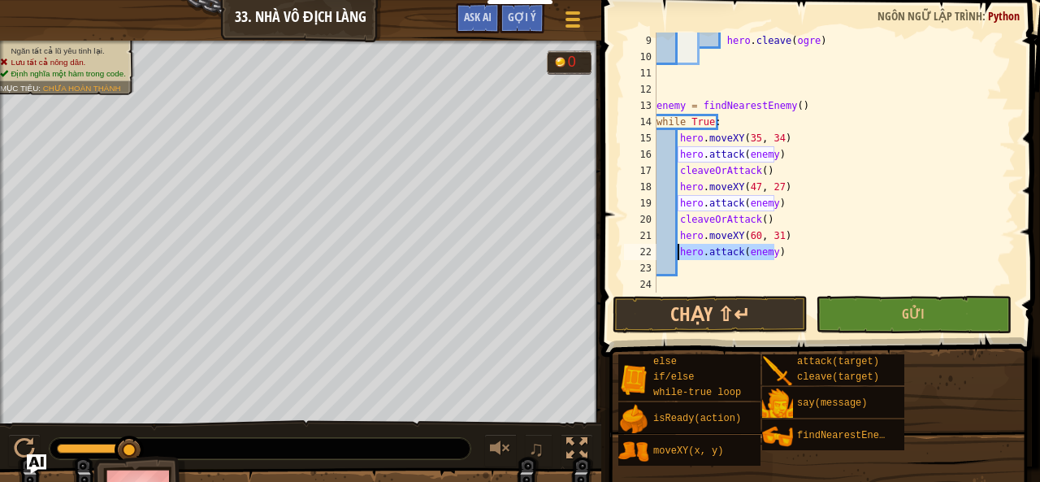
drag, startPoint x: 790, startPoint y: 254, endPoint x: 679, endPoint y: 255, distance: 111.3
click at [679, 255] on div "hero . cleave ( ogre ) enemy = findNearestEnemy ( ) while True : hero . moveXY …" at bounding box center [828, 178] width 350 height 292
type textarea "hero.attack(enemy)"
click at [819, 265] on div "hero . cleave ( ogre ) enemy = findNearestEnemy ( ) while True : hero . moveXY …" at bounding box center [828, 178] width 350 height 292
paste textarea "cleaveOrAttack()"
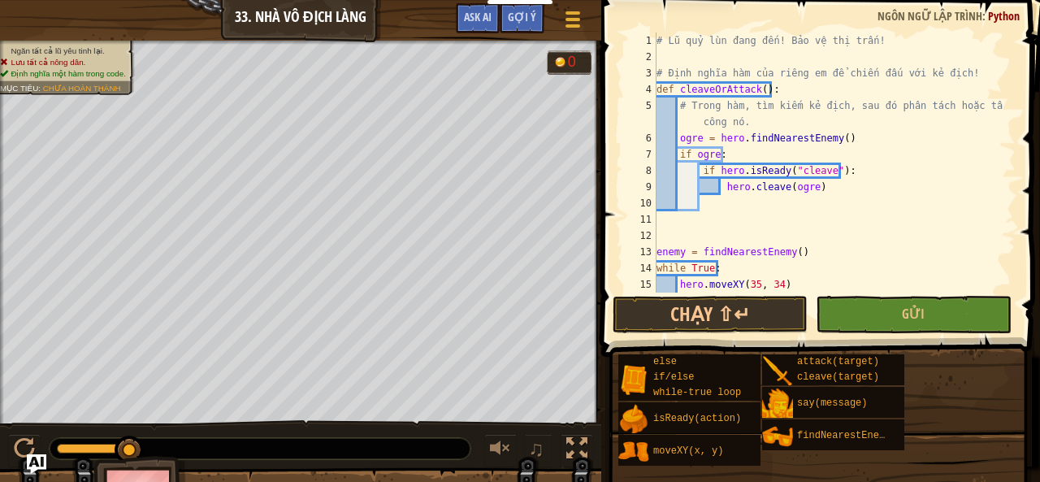
scroll to position [0, 0]
click at [937, 327] on button "Gửi" at bounding box center [913, 314] width 195 height 37
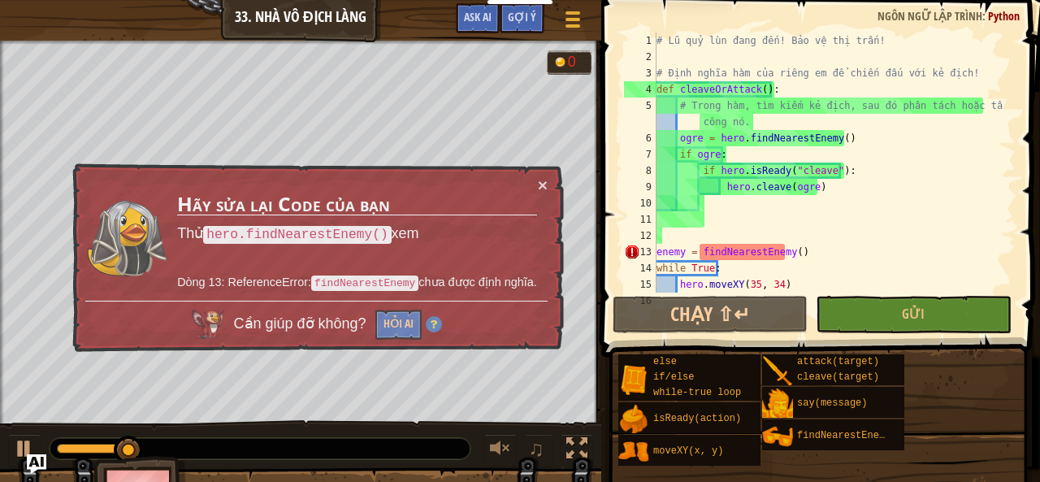
click at [1011, 452] on div "else if/else while-true loop isReady(action) moveXY(x, y) attack(target) cleave…" at bounding box center [822, 409] width 411 height 113
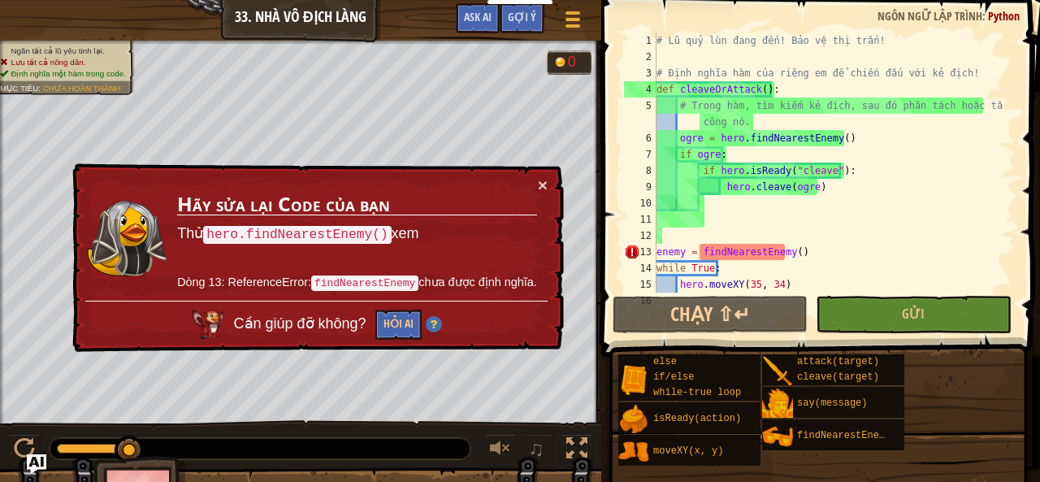
click at [930, 411] on div "else if/else while-true loop isReady(action) moveXY(x, y) attack(target) cleave…" at bounding box center [822, 409] width 411 height 113
click at [699, 250] on div "# Lũ quỷ lùn đang đến! Bảo vệ thị trấn! # Định nghĩa hàm của riêng em để chiến …" at bounding box center [828, 178] width 350 height 292
type textarea "enemy = findNearestEnemy()"
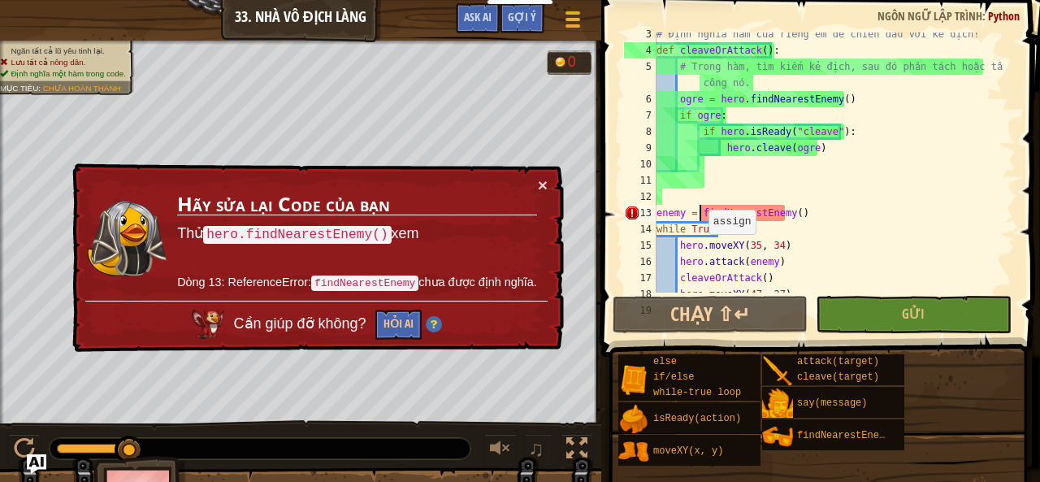
scroll to position [39, 0]
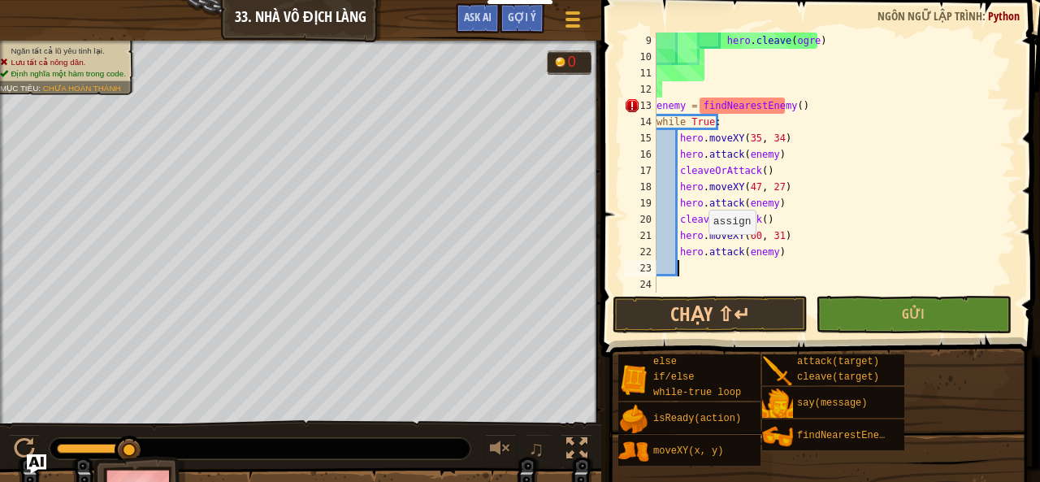
type textarea "hero.attack(enemy)"
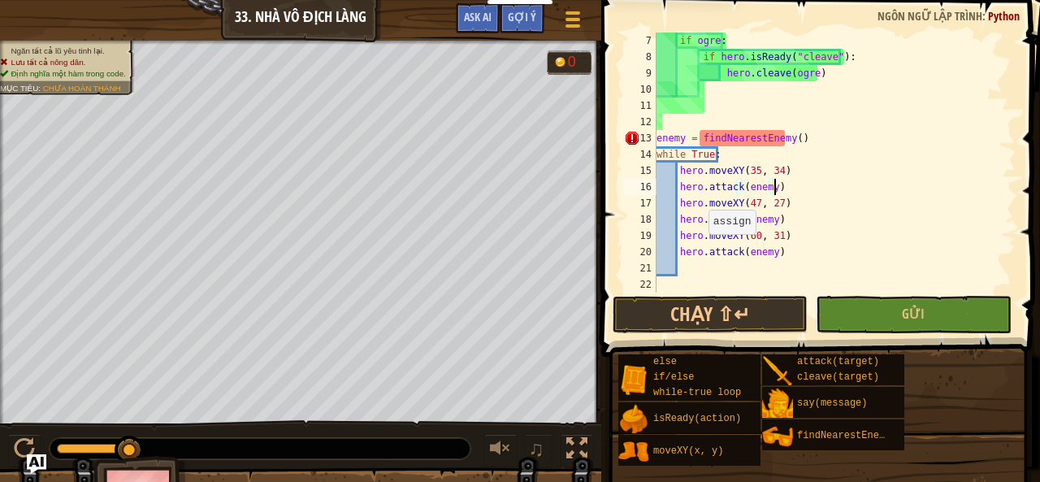
scroll to position [114, 0]
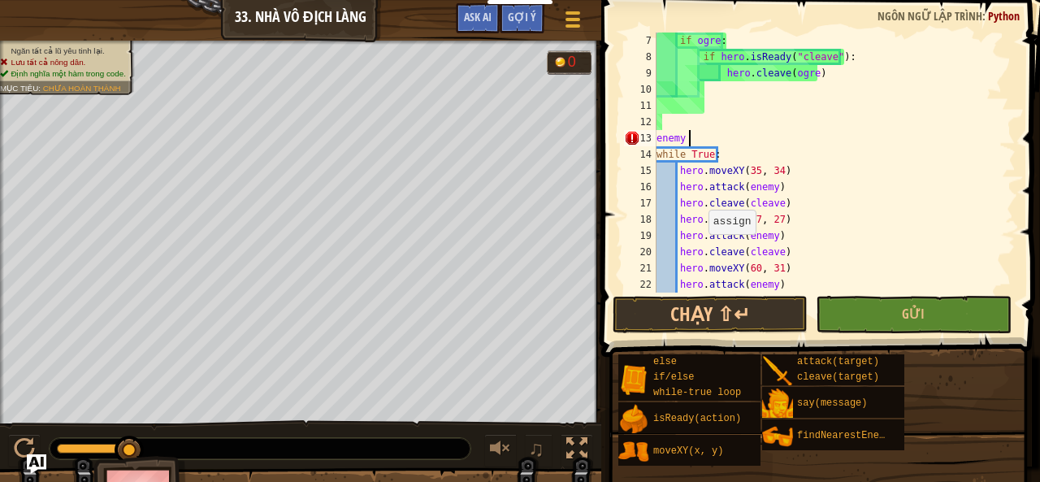
type textarea "nemy"
type textarea "he"
type textarea "# Di chuyển giữa các điểm tuần tra và gọi hàm."
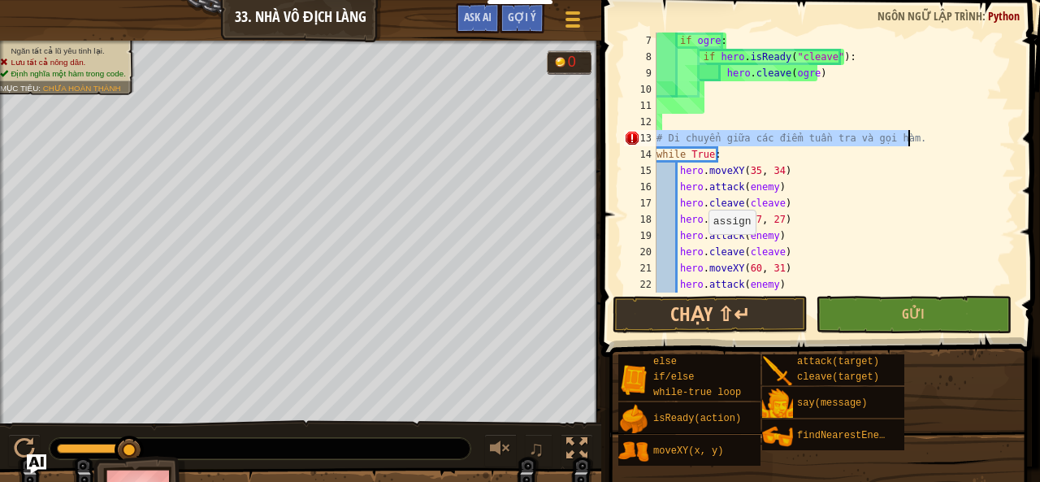
type textarea "hero.cleave(cleave)"
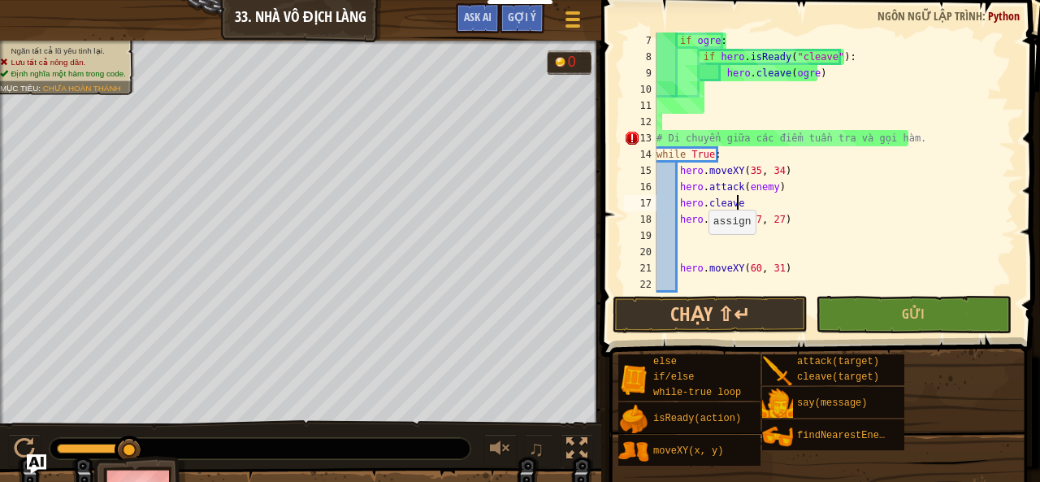
type textarea "hero."
type textarea "herr"
type textarea "HER"
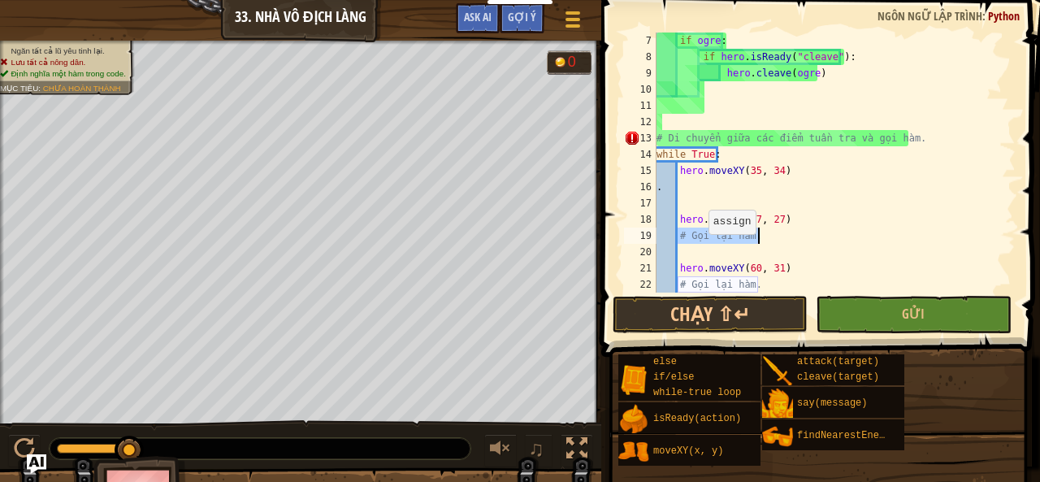
type textarea "2222"
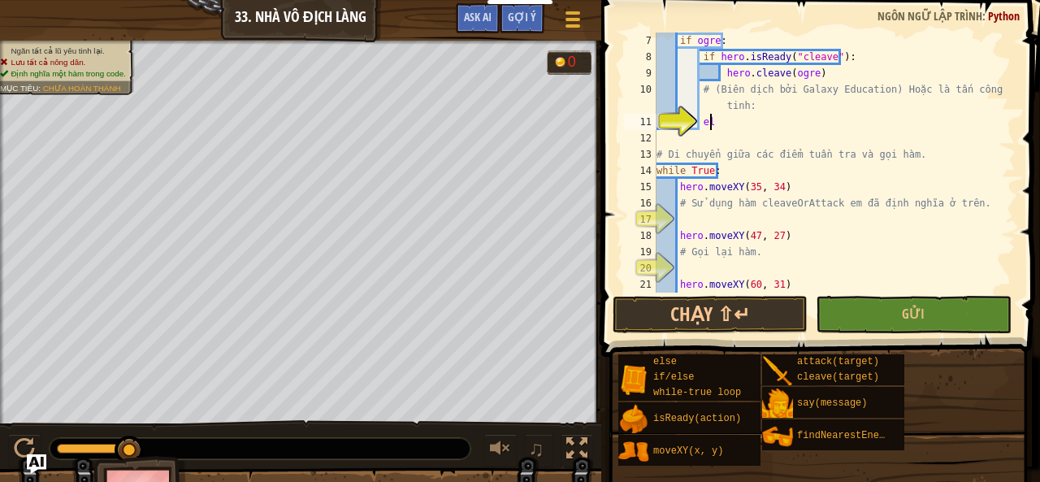
scroll to position [7, 4]
type textarea "else"
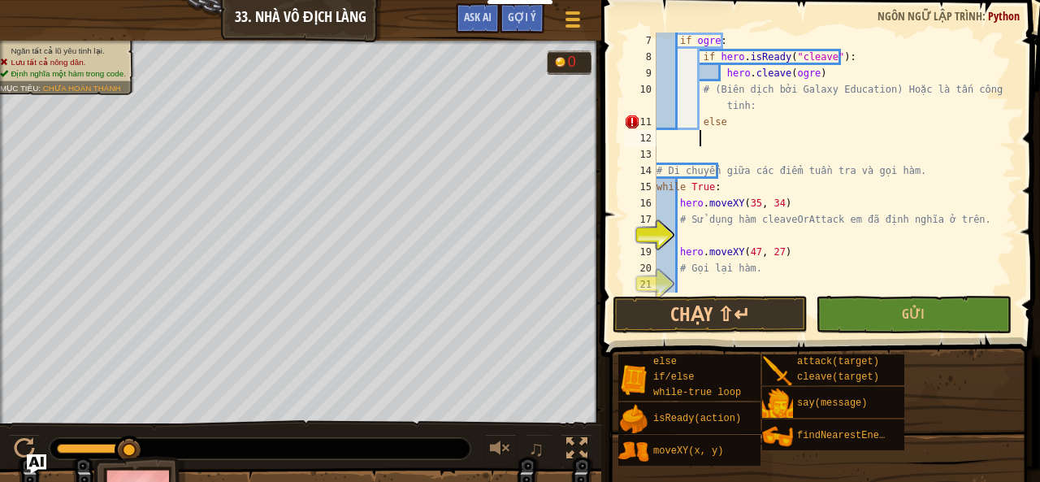
click at [726, 115] on div "if ogre : if hero . isReady ( "cleave" ) : hero . cleave ( ogre ) # (Biên dịch …" at bounding box center [828, 178] width 350 height 292
click at [715, 123] on div "if ogre : if hero . isReady ( "cleave" ) : hero . cleave ( ogre ) # (Biên dịch …" at bounding box center [828, 178] width 350 height 292
click at [721, 121] on div "if ogre : if hero . isReady ( "cleave" ) : hero . cleave ( ogre ) # (Biên dịch …" at bounding box center [828, 178] width 350 height 292
type textarea "else enemy"
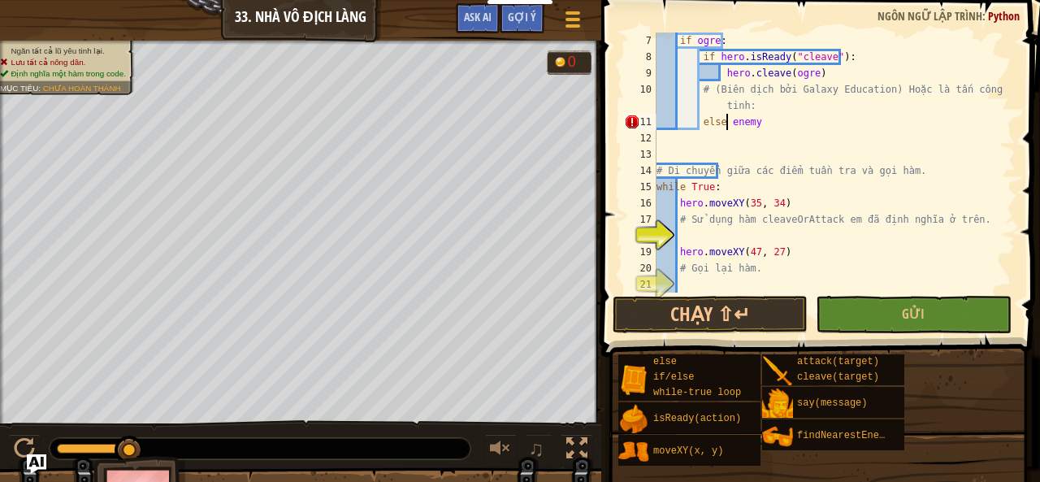
click at [704, 141] on div "if ogre : if hero . isReady ( "cleave" ) : hero . cleave ( ogre ) # (Biên dịch …" at bounding box center [828, 178] width 350 height 292
click at [791, 123] on div "if ogre : if hero . isReady ( "cleave" ) : hero . cleave ( ogre ) # (Biên dịch …" at bounding box center [828, 178] width 350 height 292
type textarea "else enemy"
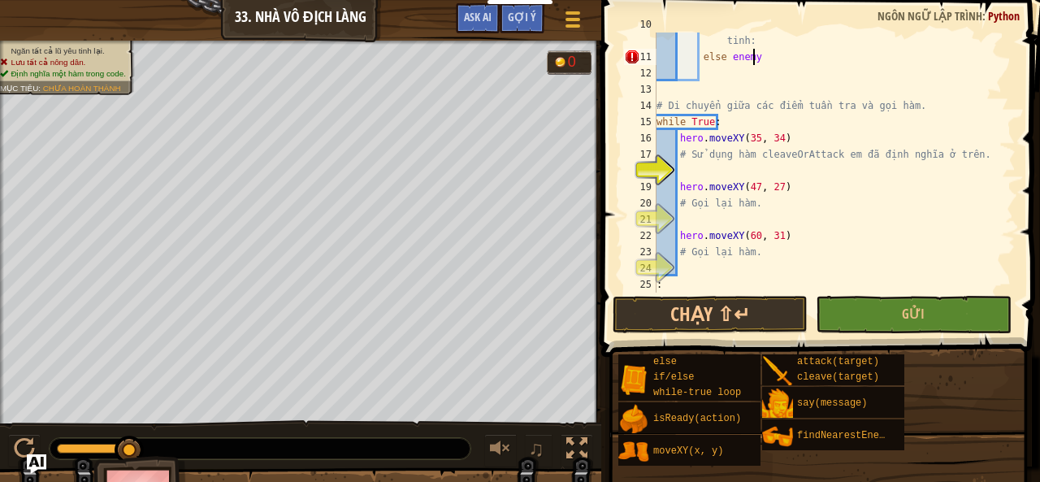
click at [773, 53] on div "# (Biên dịch bởi Galaxy Education) Hoặc là tấn công yêu tinh: else enemy # Di c…" at bounding box center [828, 170] width 350 height 309
type textarea "else enemy:"
click at [712, 73] on div "# (Biên dịch bởi Galaxy Education) Hoặc là tấn công yêu tinh: else enemy : # Di…" at bounding box center [828, 170] width 350 height 309
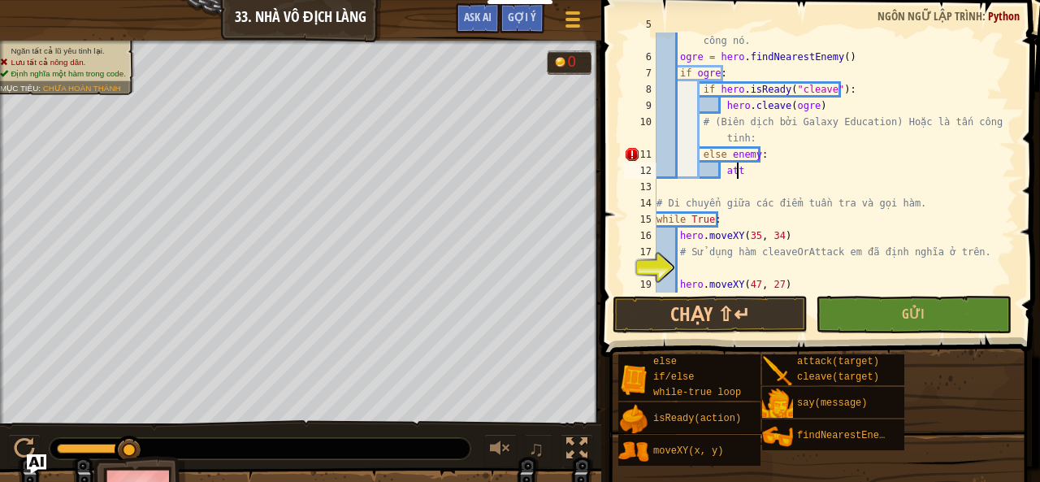
scroll to position [7, 6]
type textarea "a"
click at [786, 167] on div "# Trong hàm, tìm kiếm kẻ địch, sau đó phân tách hoặc tấn công nó. ogre = hero .…" at bounding box center [828, 170] width 350 height 309
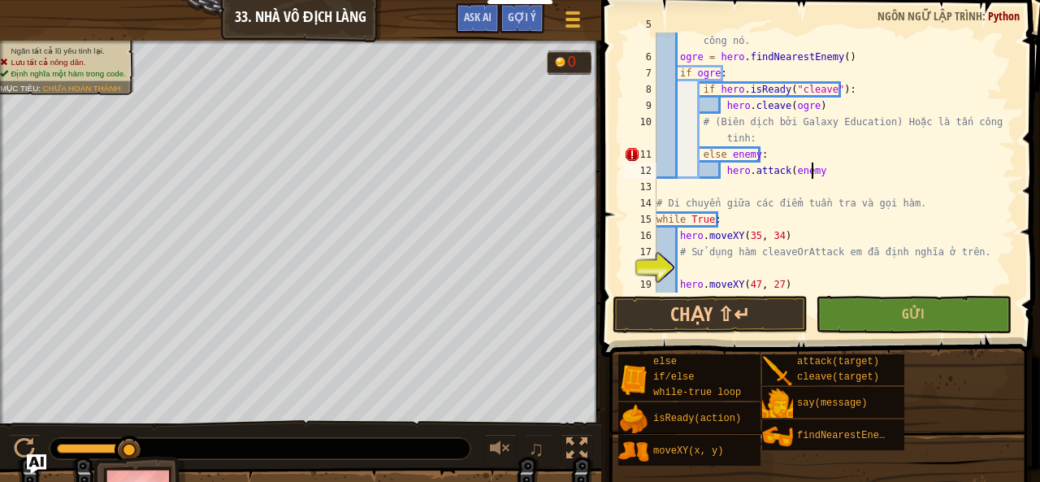
click at [834, 167] on div "# Trong hàm, tìm kiếm kẻ địch, sau đó phân tách hoặc tấn công nó. ogre = hero .…" at bounding box center [828, 170] width 350 height 309
type textarea "hero.attack(enemy)"
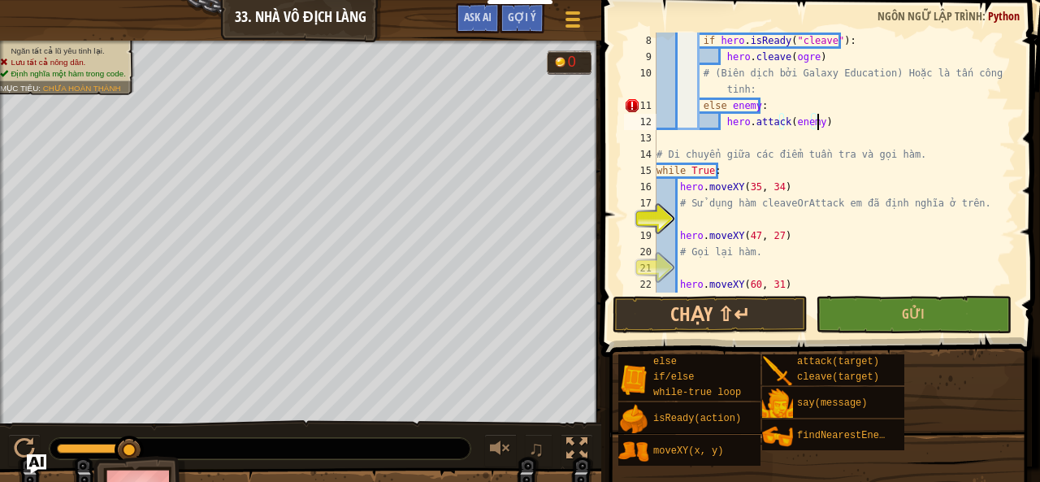
click at [715, 214] on div "if hero . isReady ( "cleave" ) : hero . cleave ( ogre ) # (Biên dịch bởi Galaxy…" at bounding box center [828, 178] width 350 height 292
paste textarea "cleaveOrAttack()"
type textarea "cleaveOrAttack()"
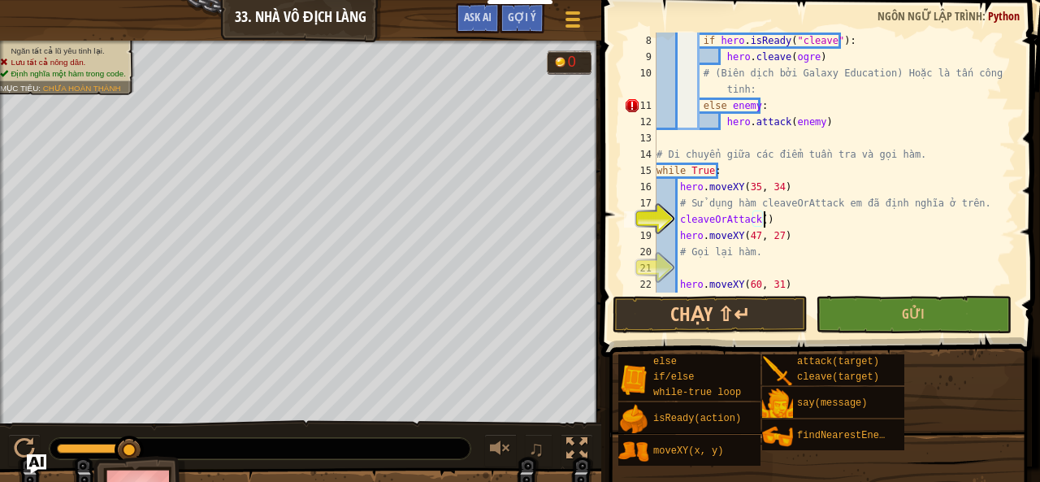
click at [693, 275] on div "if hero . isReady ( "cleave" ) : hero . cleave ( ogre ) # (Biên dịch bởi Galaxy…" at bounding box center [828, 178] width 350 height 292
paste textarea "cleaveOrAttack()"
type textarea "cleaveOrAttack()"
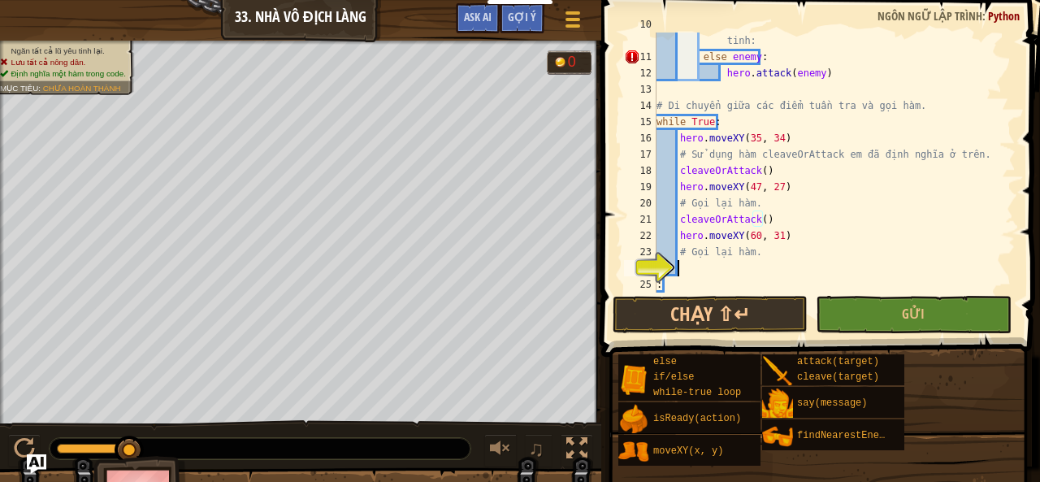
click at [694, 262] on div "# (Biên dịch bởi Galaxy Education) Hoặc là tấn công yêu tinh: else enemy : hero…" at bounding box center [828, 170] width 350 height 309
paste textarea "cleaveOrAttack()"
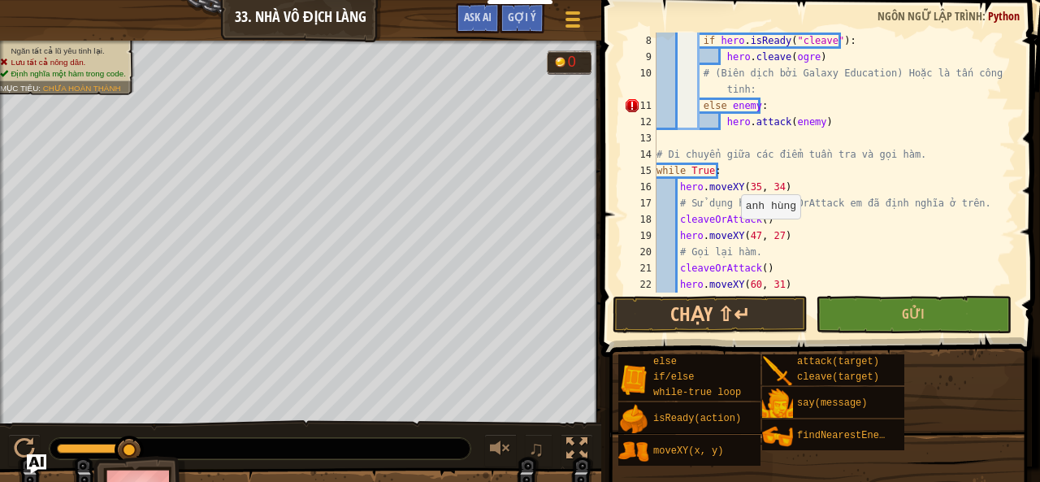
scroll to position [195, 0]
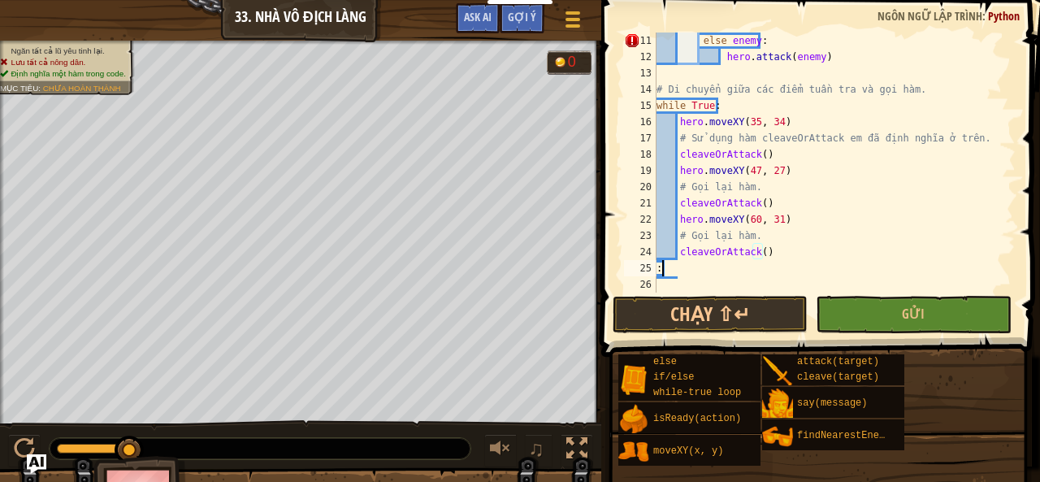
click at [673, 266] on div "else enemy : hero . attack ( enemy ) # Di chuyển giữa các điểm tuần tra và gọi …" at bounding box center [828, 178] width 350 height 292
type textarea ":"
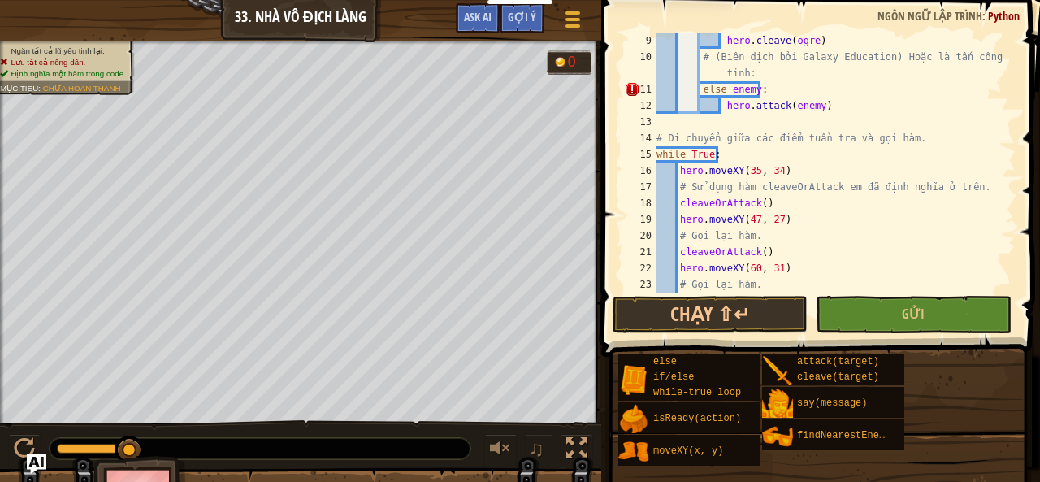
scroll to position [97, 0]
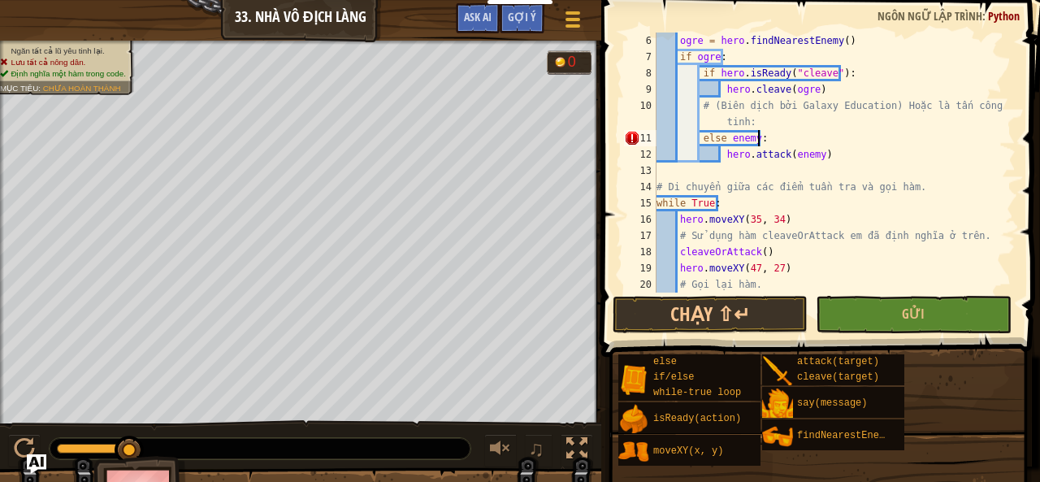
click at [756, 138] on div "ogre = hero . findNearestEnemy ( ) if ogre : if hero . isReady ( "cleave" ) : h…" at bounding box center [828, 178] width 350 height 292
click at [751, 138] on div "ogre = hero . findNearestEnemy ( ) if ogre : if hero . isReady ( "cleave" ) : h…" at bounding box center [828, 178] width 350 height 292
click at [848, 318] on button "Gửi" at bounding box center [913, 314] width 195 height 37
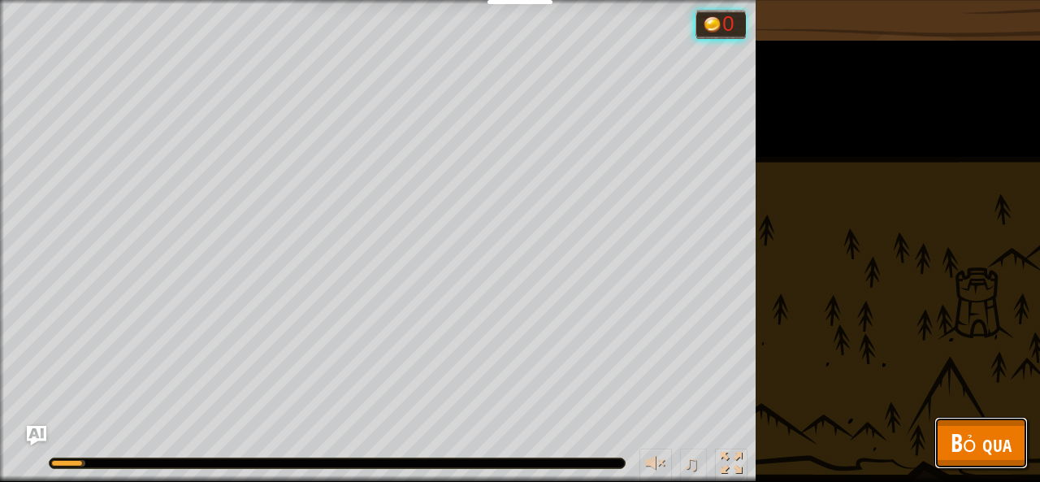
click at [994, 450] on span "Bỏ qua" at bounding box center [980, 442] width 61 height 33
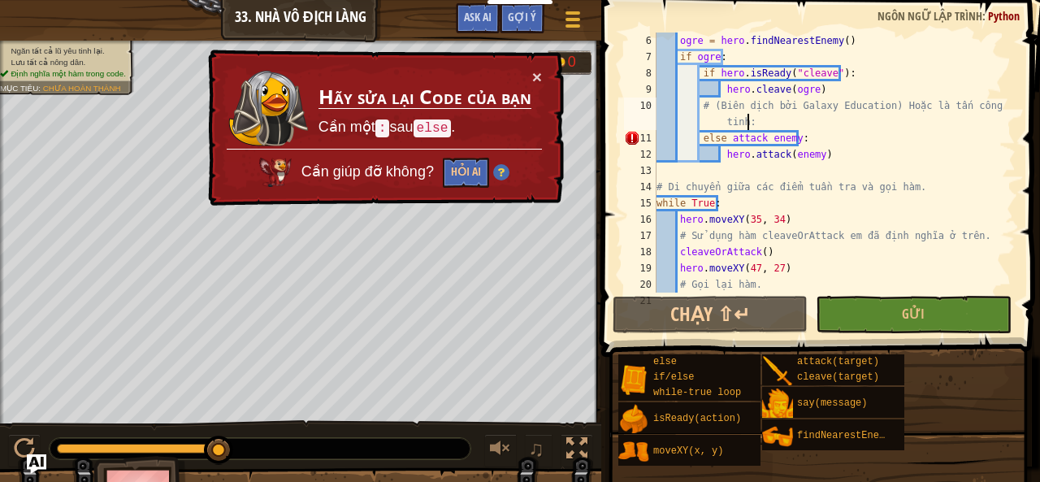
click at [798, 117] on div "ogre = hero . findNearestEnemy ( ) if ogre : if hero . isReady ( "cleave" ) : h…" at bounding box center [828, 178] width 350 height 292
click at [829, 133] on div "ogre = hero . findNearestEnemy ( ) if ogre : if hero . isReady ( "cleave" ) : h…" at bounding box center [828, 178] width 350 height 292
click at [898, 318] on button "Gửi" at bounding box center [913, 314] width 195 height 37
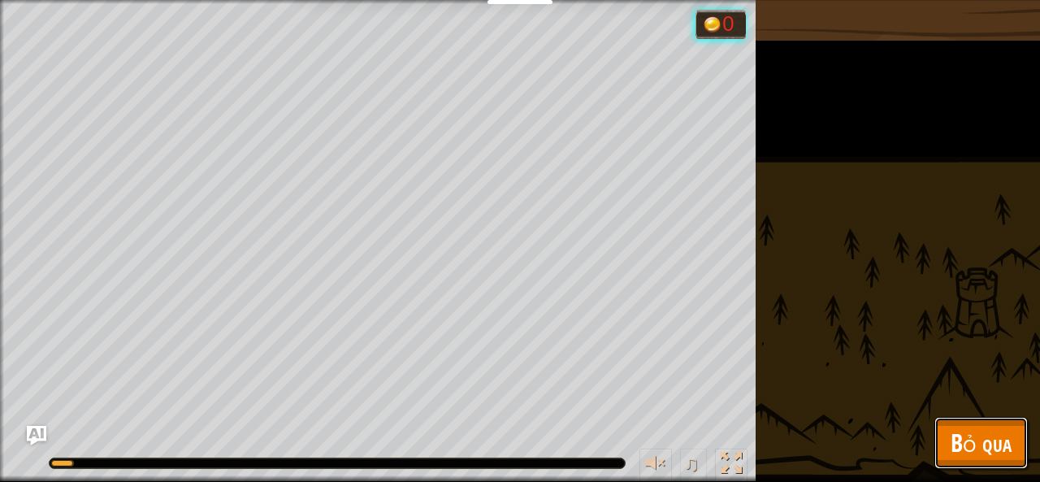
click at [982, 427] on span "Bỏ qua" at bounding box center [980, 442] width 61 height 33
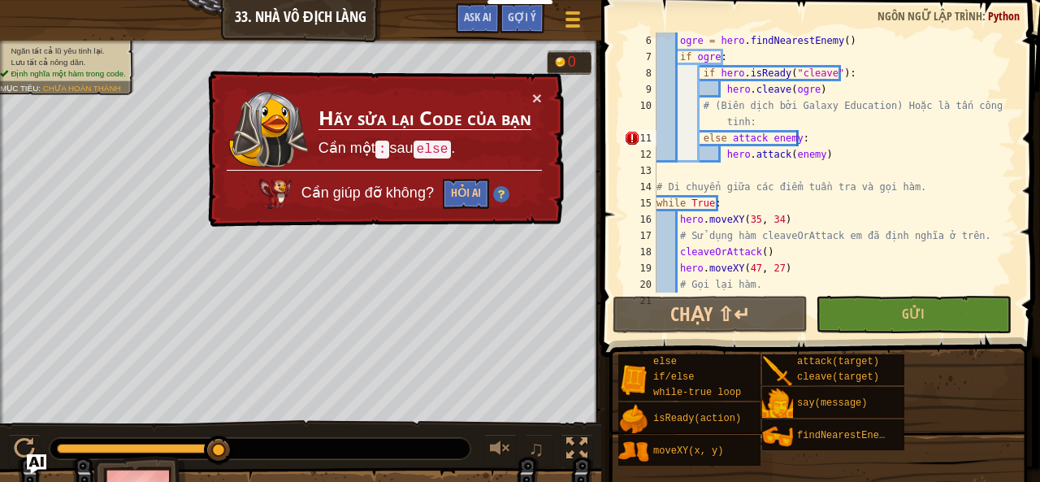
click at [719, 138] on div "ogre = hero . findNearestEnemy ( ) if ogre : if hero . isReady ( "cleave" ) : h…" at bounding box center [828, 178] width 350 height 292
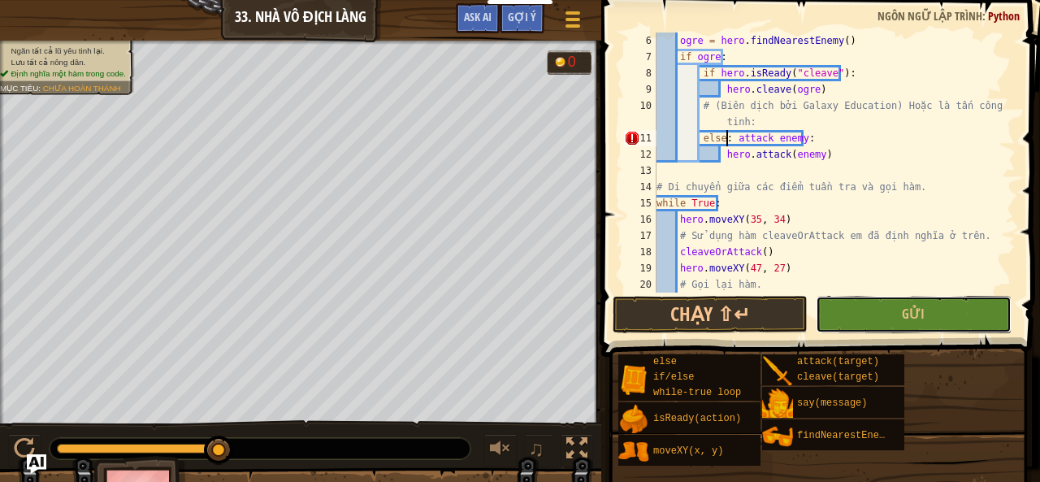
click at [903, 305] on button "Gửi" at bounding box center [913, 314] width 195 height 37
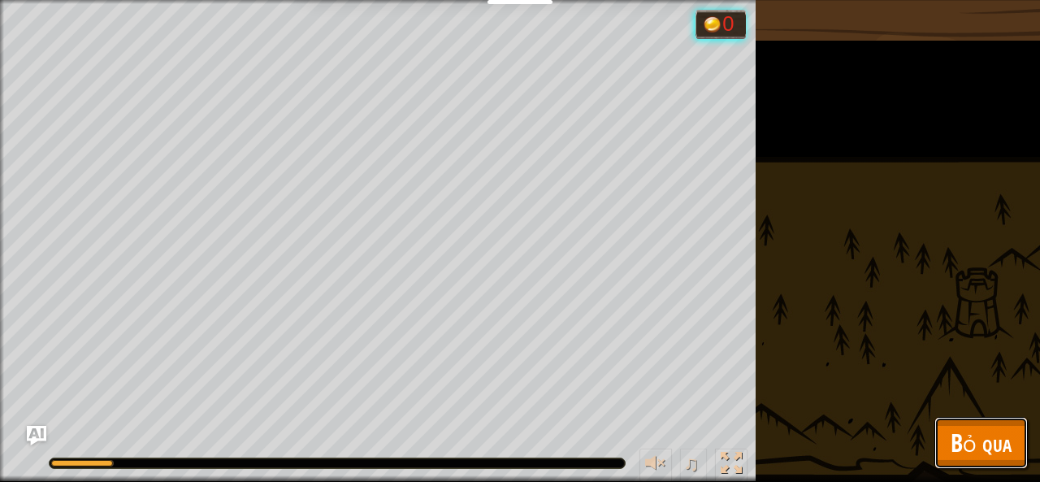
click at [980, 443] on span "Bỏ qua" at bounding box center [980, 442] width 61 height 33
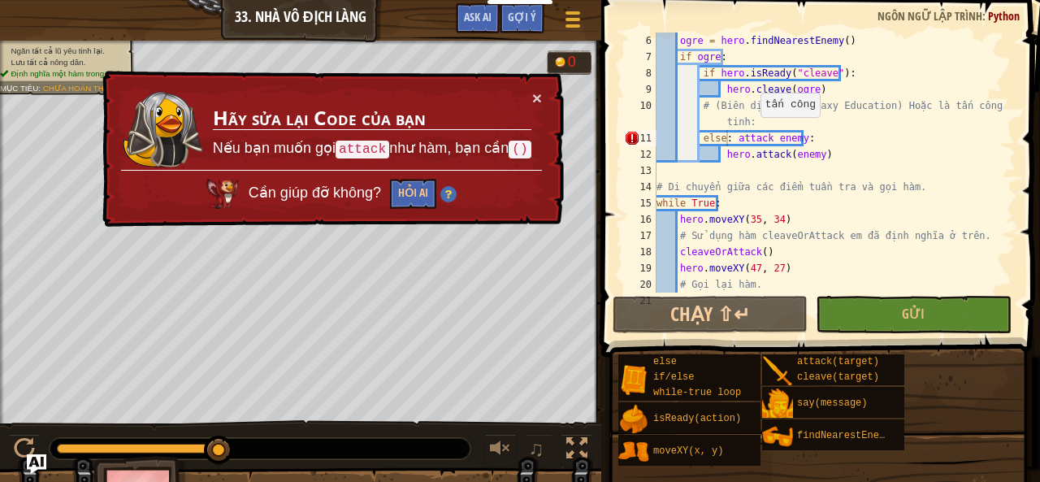
drag, startPoint x: 751, startPoint y: 133, endPoint x: 760, endPoint y: 136, distance: 9.3
click at [759, 136] on div "ogre = hero . findNearestEnemy ( ) if ogre : if hero . isReady ( "cleave" ) : h…" at bounding box center [828, 178] width 350 height 292
click at [760, 136] on div "ogre = hero . findNearestEnemy ( ) if ogre : if hero . isReady ( "cleave" ) : h…" at bounding box center [828, 162] width 350 height 260
click at [763, 141] on div "ogre = hero . findNearestEnemy ( ) if ogre : if hero . isReady ( "cleave" ) : h…" at bounding box center [828, 178] width 350 height 292
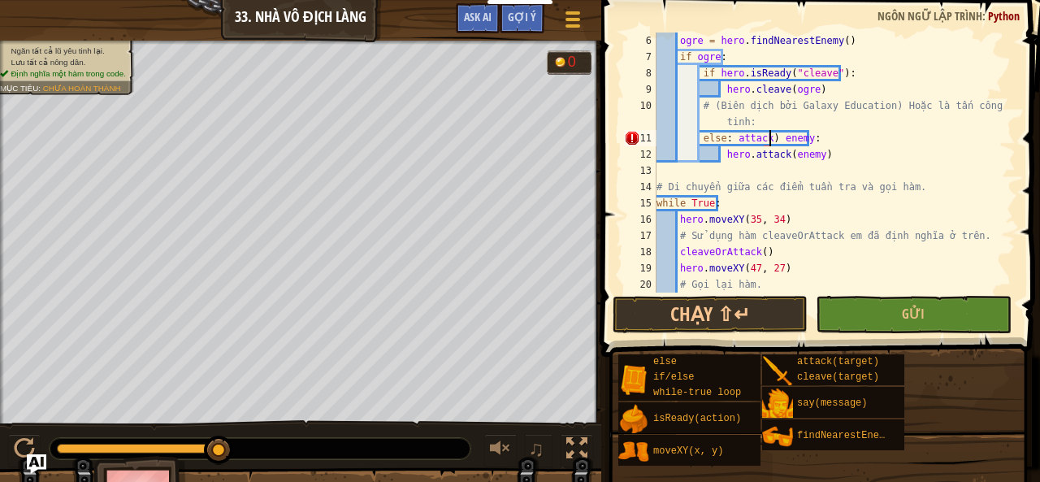
click at [733, 136] on div "ogre = hero . findNearestEnemy ( ) if ogre : if hero . isReady ( "cleave" ) : h…" at bounding box center [828, 178] width 350 height 292
click at [970, 311] on button "Gửi" at bounding box center [913, 314] width 195 height 37
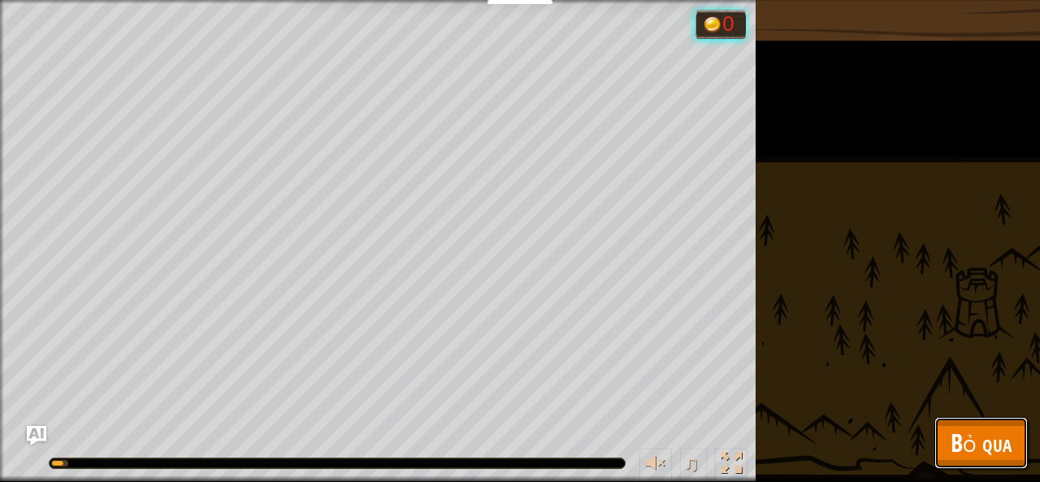
click at [939, 453] on button "Bỏ qua" at bounding box center [980, 443] width 93 height 52
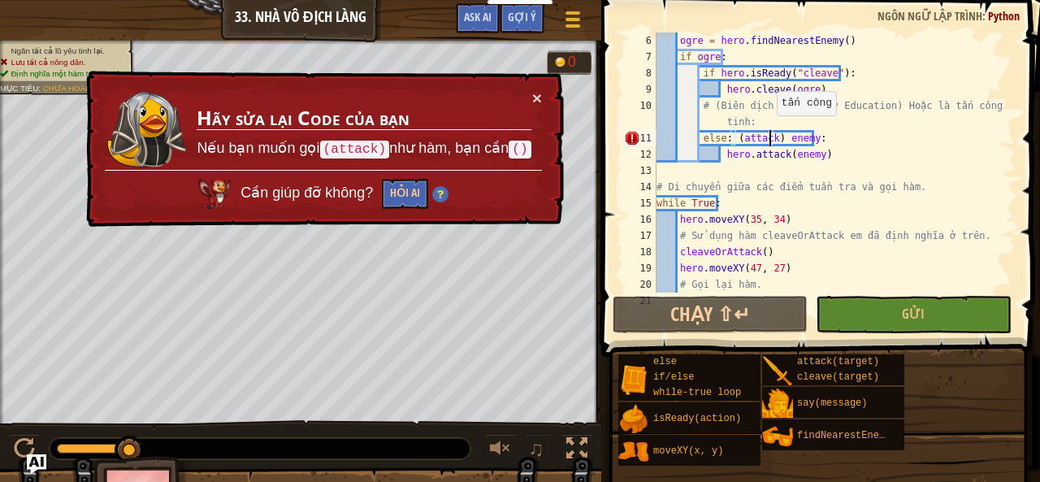
click at [768, 132] on div "ogre = hero . findNearestEnemy ( ) if ogre : if hero . isReady ( "cleave" ) : h…" at bounding box center [828, 178] width 350 height 292
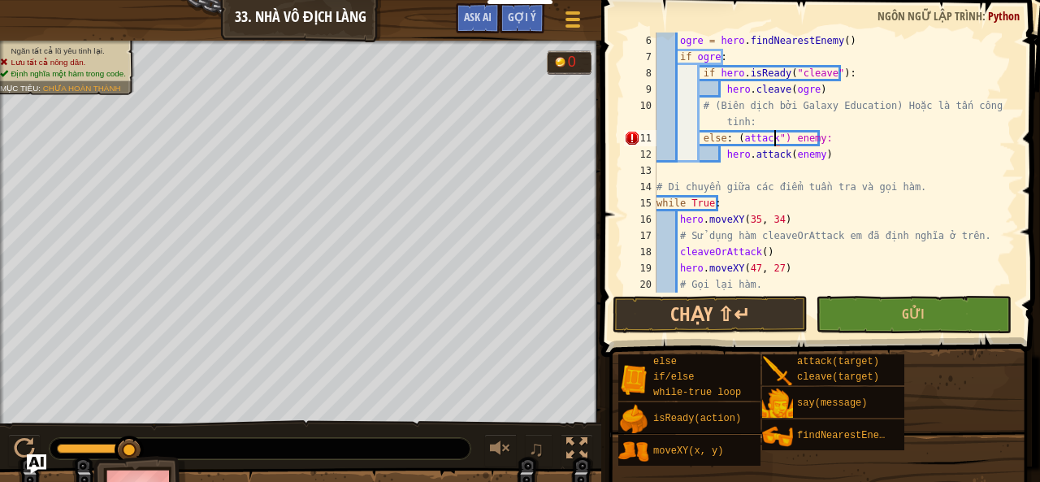
scroll to position [7, 9]
click at [737, 135] on div "ogre = hero . findNearestEnemy ( ) if ogre : if hero . isReady ( "cleave" ) : h…" at bounding box center [828, 178] width 350 height 292
click at [892, 307] on button "Gửi" at bounding box center [913, 314] width 195 height 37
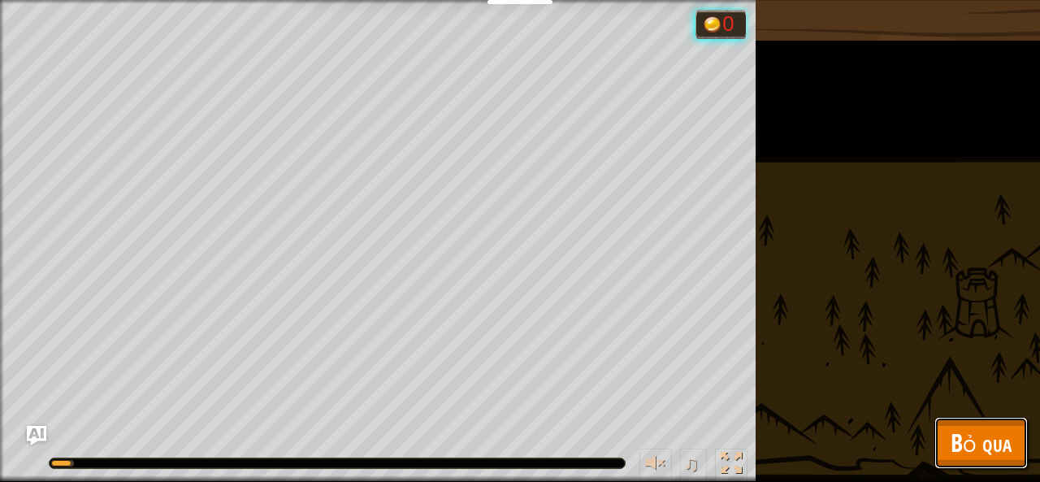
click at [956, 420] on button "Bỏ qua" at bounding box center [980, 443] width 93 height 52
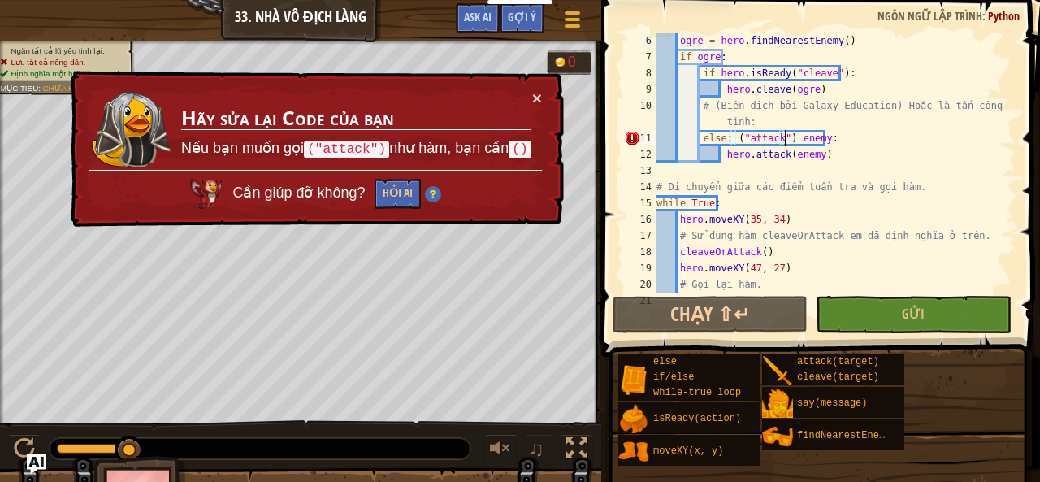
click at [785, 136] on div "ogre = hero . findNearestEnemy ( ) if ogre : if hero . isReady ( "cleave" ) : h…" at bounding box center [828, 178] width 350 height 292
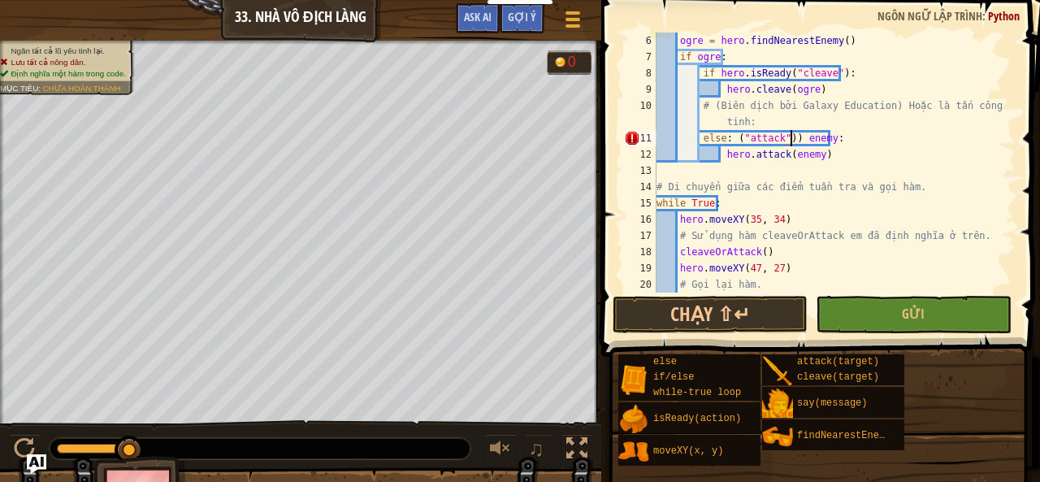
scroll to position [7, 11]
click at [731, 132] on div "ogre = hero . findNearestEnemy ( ) if ogre : if hero . isReady ( "cleave" ) : h…" at bounding box center [828, 178] width 350 height 292
click at [907, 296] on button "Gửi" at bounding box center [913, 314] width 195 height 37
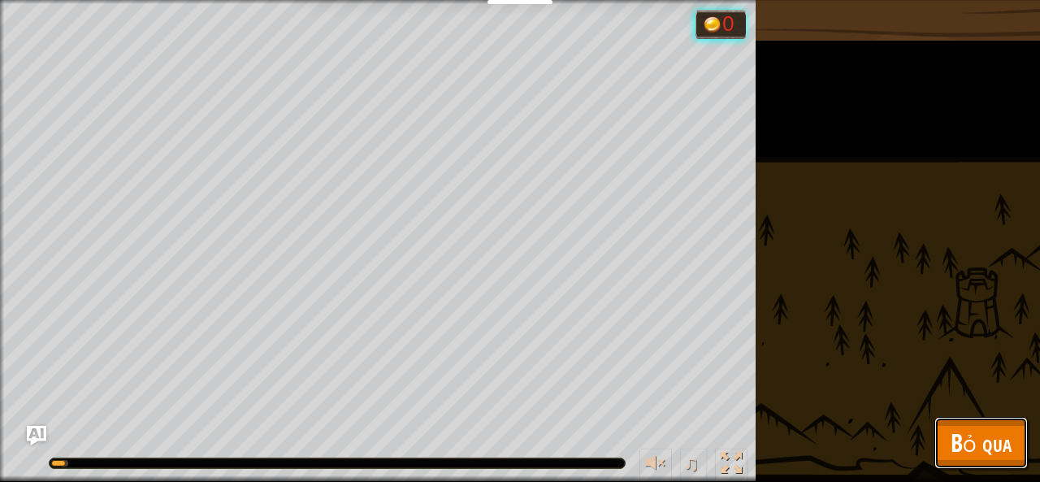
click at [954, 420] on button "Bỏ qua" at bounding box center [980, 443] width 93 height 52
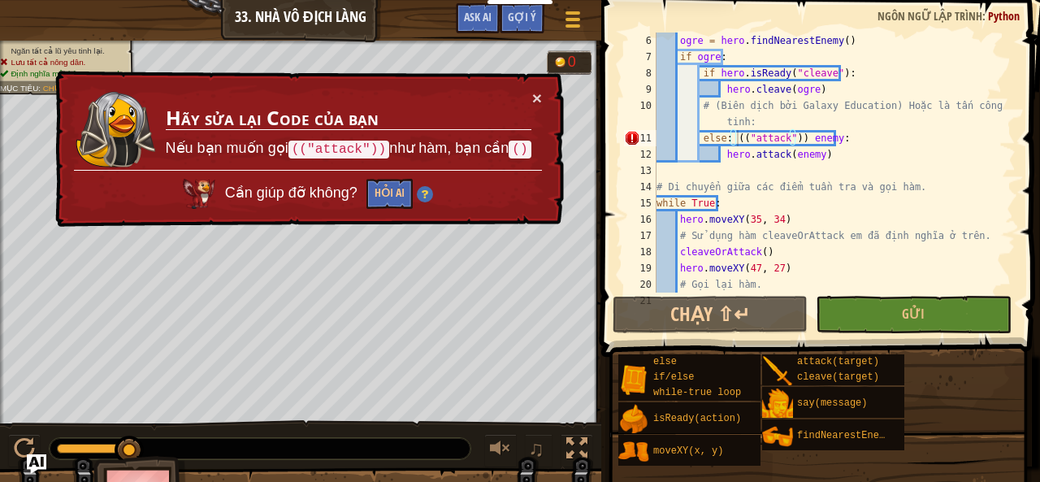
click at [793, 140] on div "ogre = hero . findNearestEnemy ( ) if ogre : if hero . isReady ( "cleave" ) : h…" at bounding box center [828, 178] width 350 height 292
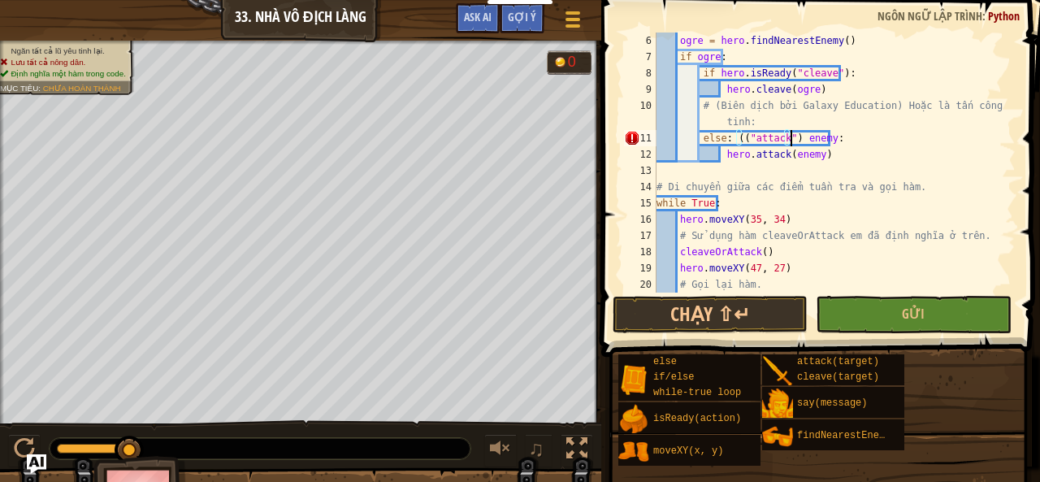
click at [737, 136] on div "ogre = hero . findNearestEnemy ( ) if ogre : if hero . isReady ( "cleave" ) : h…" at bounding box center [828, 178] width 350 height 292
click at [721, 140] on div "ogre = hero . findNearestEnemy ( ) if ogre : if hero . isReady ( "cleave" ) : h…" at bounding box center [828, 178] width 350 height 292
click at [725, 138] on div "ogre = hero . findNearestEnemy ( ) if ogre : if hero . isReady ( "cleave" ) : h…" at bounding box center [828, 178] width 350 height 292
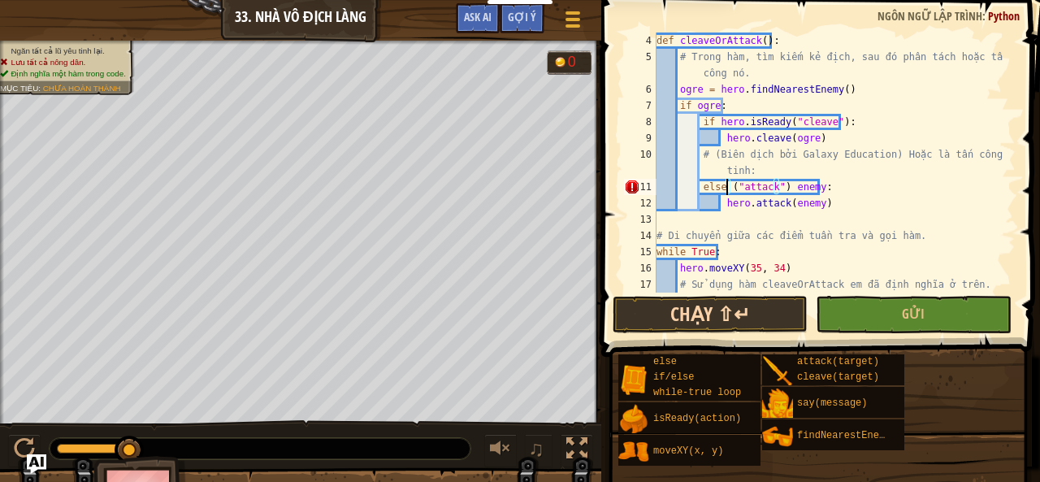
scroll to position [49, 0]
click at [897, 310] on button "Gửi" at bounding box center [913, 314] width 195 height 37
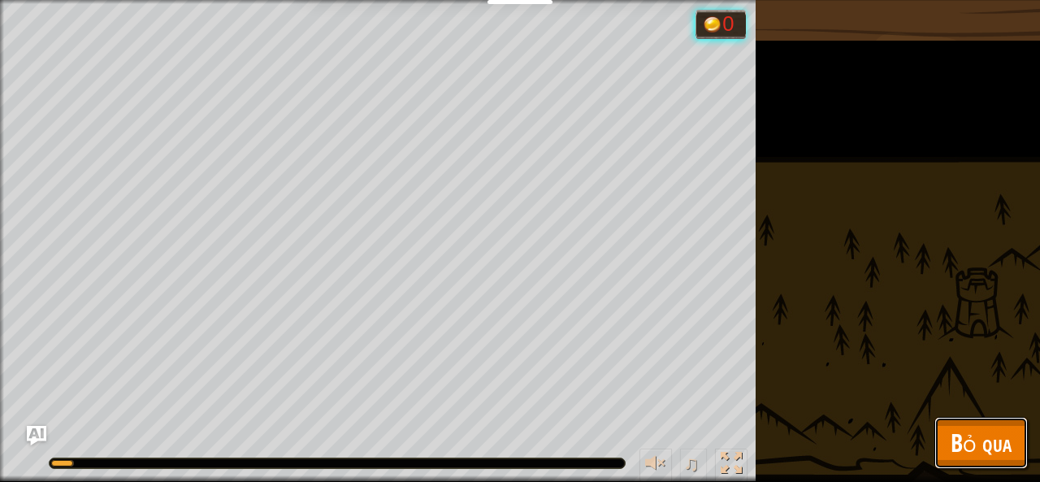
click at [976, 423] on button "Bỏ qua" at bounding box center [980, 443] width 93 height 52
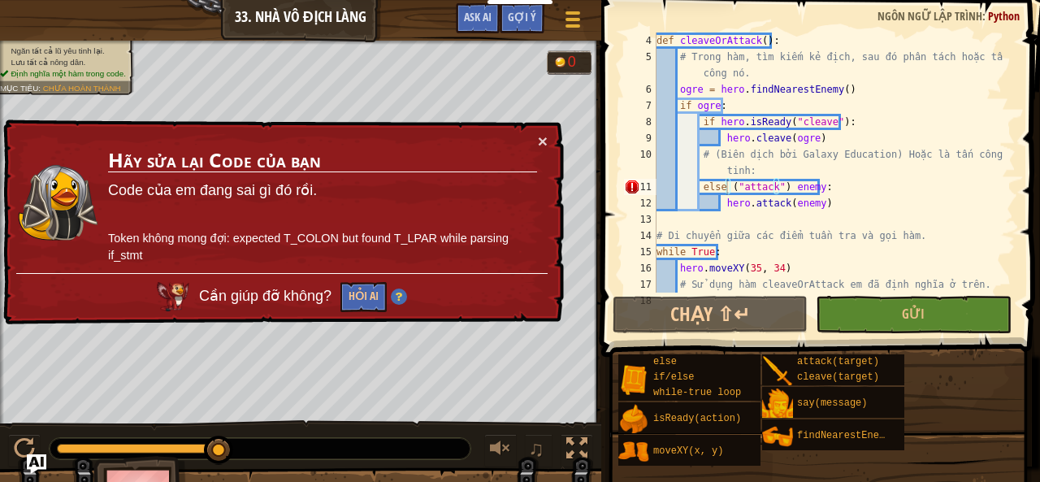
click at [799, 180] on div "def cleaveOrAttack ( ) : # Trong hàm, tìm kiếm kẻ địch, sau đó phân tách hoặc t…" at bounding box center [828, 178] width 350 height 292
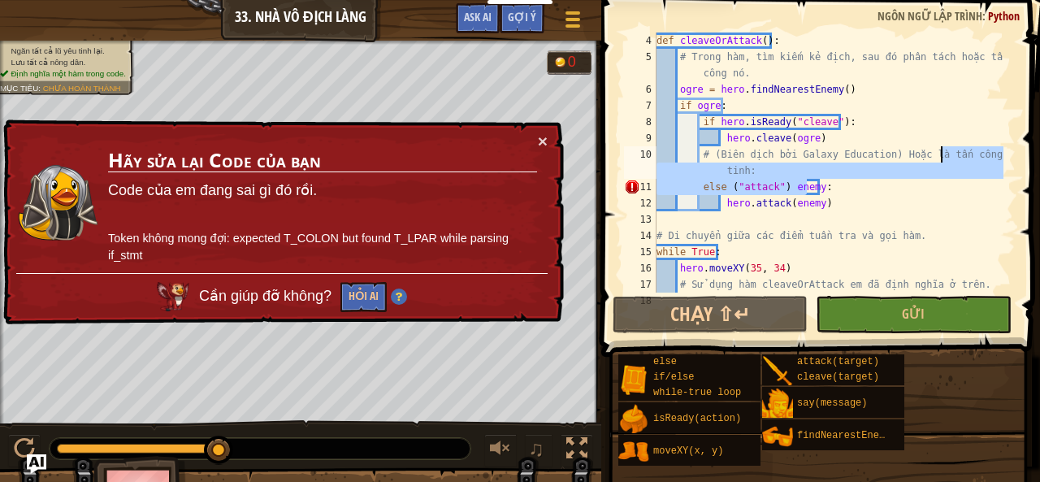
click at [938, 147] on div "def cleaveOrAttack ( ) : # Trong hàm, tìm kiếm kẻ địch, sau đó phân tách hoặc t…" at bounding box center [828, 162] width 350 height 260
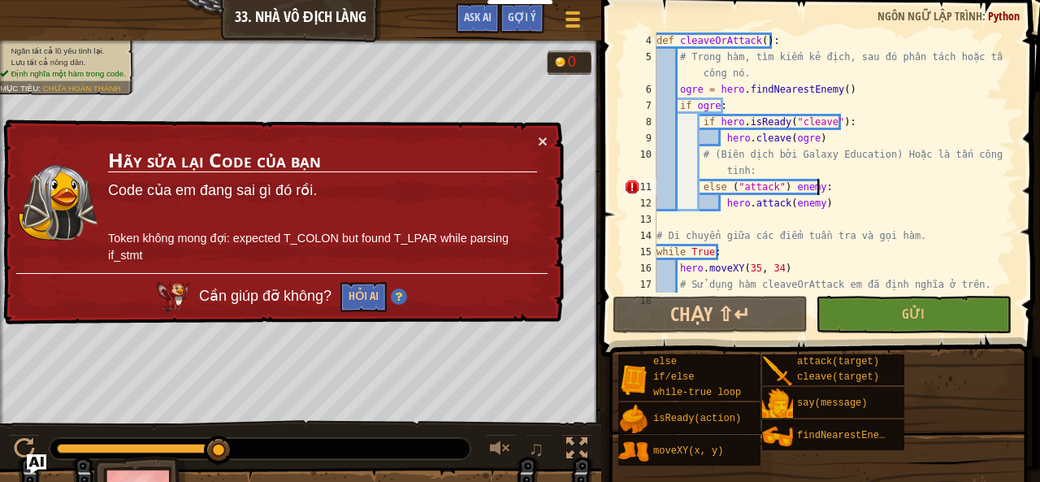
click at [817, 184] on div "def cleaveOrAttack ( ) : # Trong hàm, tìm kiếm kẻ địch, sau đó phân tách hoặc t…" at bounding box center [828, 178] width 350 height 292
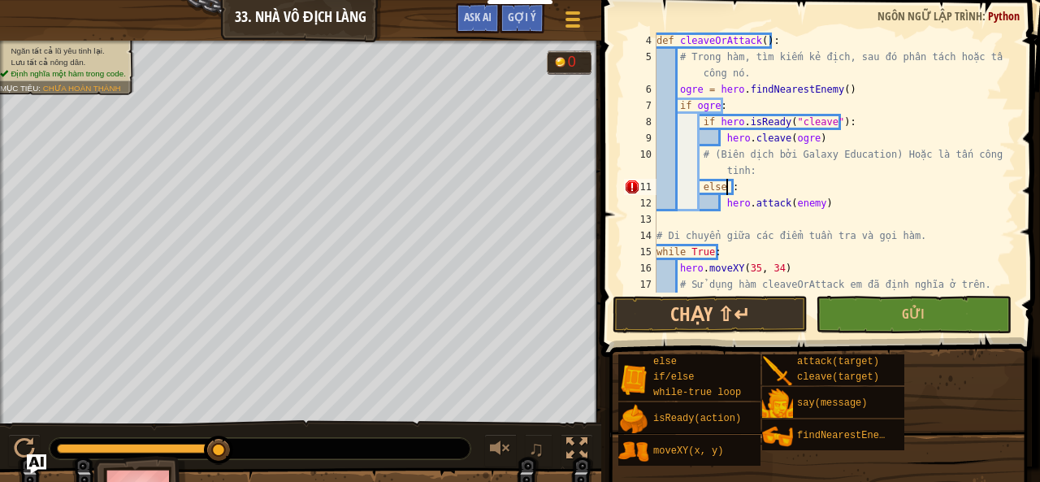
scroll to position [7, 5]
click at [848, 171] on div "def cleaveOrAttack ( ) : # Trong hàm, tìm kiếm kẻ địch, sau đó phân tách hoặc t…" at bounding box center [828, 178] width 350 height 292
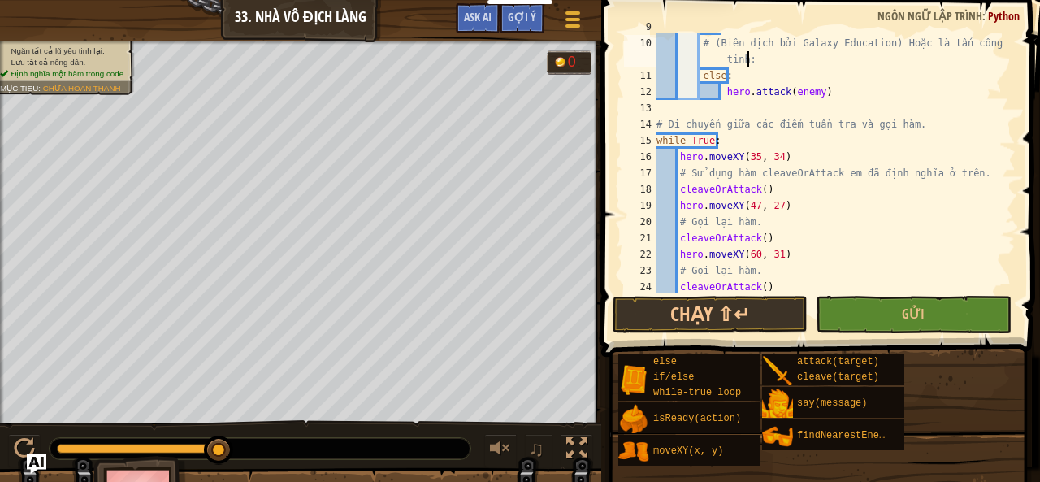
scroll to position [195, 0]
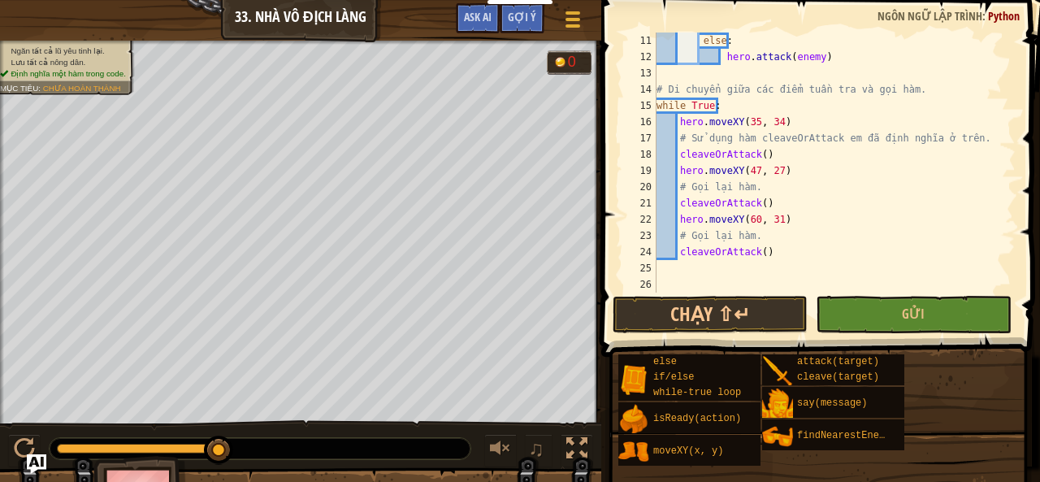
click at [778, 218] on div "else : hero . attack ( enemy ) # Di chuyển giữa các điểm tuần tra và gọi hàm. w…" at bounding box center [828, 178] width 350 height 292
type textarea "hero.moveXY(60, 31)"
click at [778, 218] on div "else : hero . attack ( enemy ) # Di chuyển giữa các điểm tuần tra và gọi hàm. w…" at bounding box center [828, 178] width 350 height 292
drag, startPoint x: 936, startPoint y: 290, endPoint x: 936, endPoint y: 303, distance: 13.0
click at [936, 303] on div "hero.moveXY(60, 31) 11 12 13 14 15 16 17 18 19 20 21 22 23 24 25 26 else : hero…" at bounding box center [818, 210] width 444 height 405
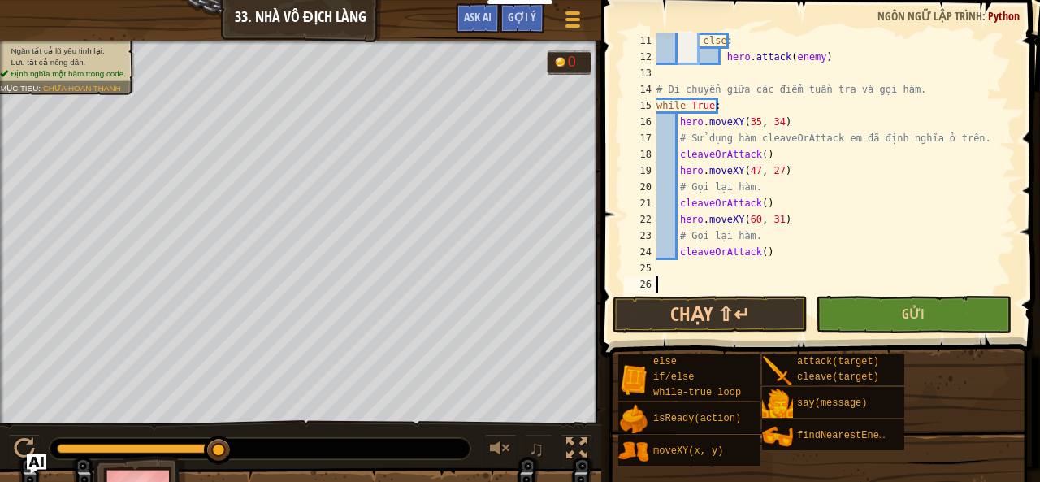
scroll to position [7, 0]
click at [965, 311] on button "Gửi" at bounding box center [913, 314] width 195 height 37
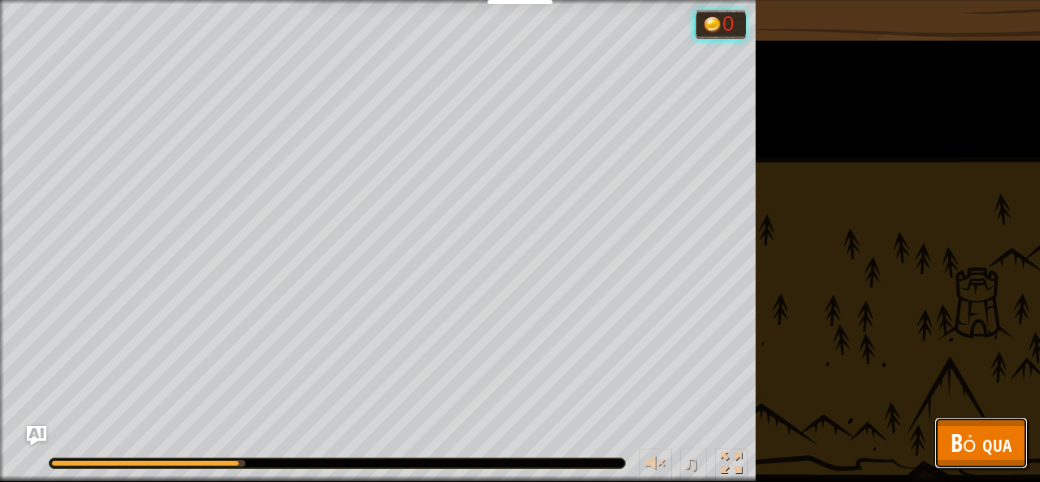
click at [971, 435] on span "Bỏ qua" at bounding box center [980, 442] width 61 height 33
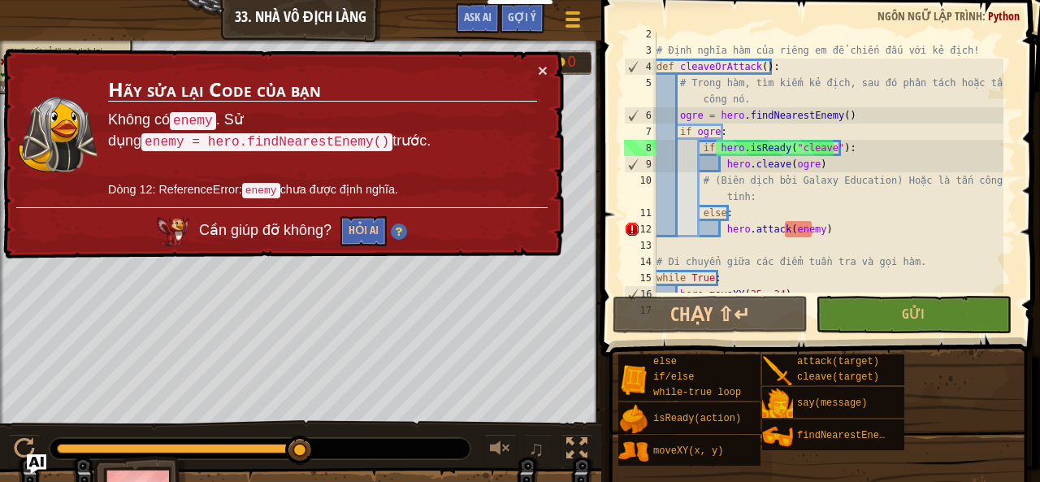
scroll to position [23, 0]
drag, startPoint x: 854, startPoint y: 120, endPoint x: 678, endPoint y: 110, distance: 176.6
click at [678, 110] on div "# Định nghĩa hàm của riêng em để chiến đấu với kẻ địch! def cleaveOrAttack ( ) …" at bounding box center [828, 172] width 350 height 292
click at [926, 150] on div "# Định nghĩa hàm của riêng em để chiến đấu với kẻ địch! def cleaveOrAttack ( ) …" at bounding box center [828, 172] width 350 height 292
type textarea "if hero.isReady("cleave"):"
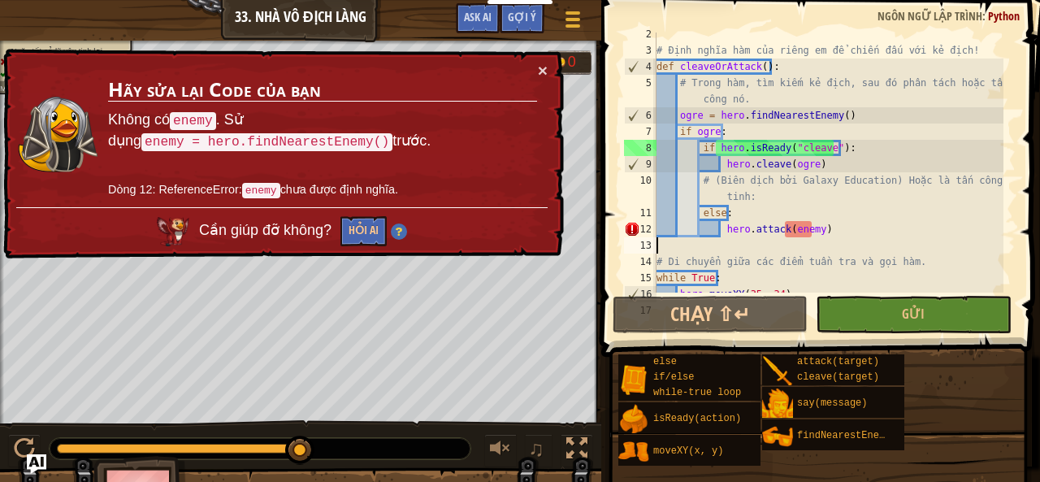
click at [672, 251] on div "# Định nghĩa hàm của riêng em để chiến đấu với kẻ địch! def cleaveOrAttack ( ) …" at bounding box center [828, 172] width 350 height 292
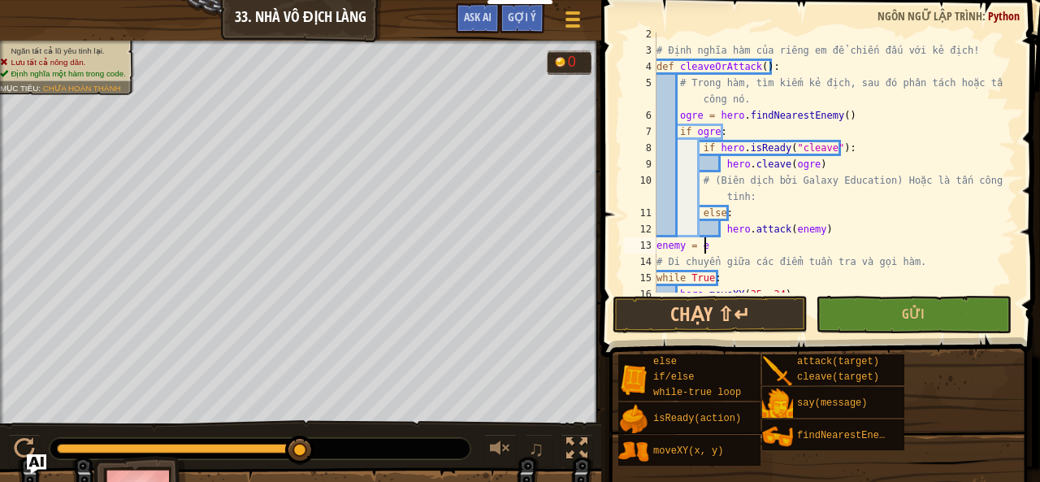
scroll to position [7, 2]
click at [894, 235] on div "# Định nghĩa hàm của riêng em để chiến đấu với kẻ địch! def cleaveOrAttack ( ) …" at bounding box center [828, 172] width 350 height 292
drag, startPoint x: 799, startPoint y: 256, endPoint x: 795, endPoint y: 234, distance: 22.5
click at [791, 235] on div "# Định nghĩa hàm của riêng em để chiến đấu với kẻ địch! def cleaveOrAttack ( ) …" at bounding box center [828, 172] width 350 height 292
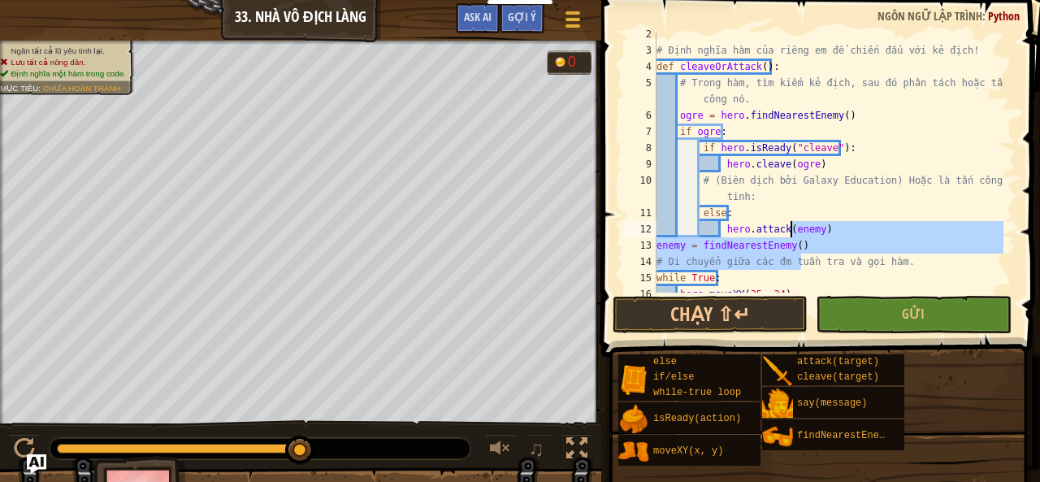
click at [809, 236] on div "# Định nghĩa hàm của riêng em để chiến đấu với kẻ địch! def cleaveOrAttack ( ) …" at bounding box center [828, 162] width 350 height 260
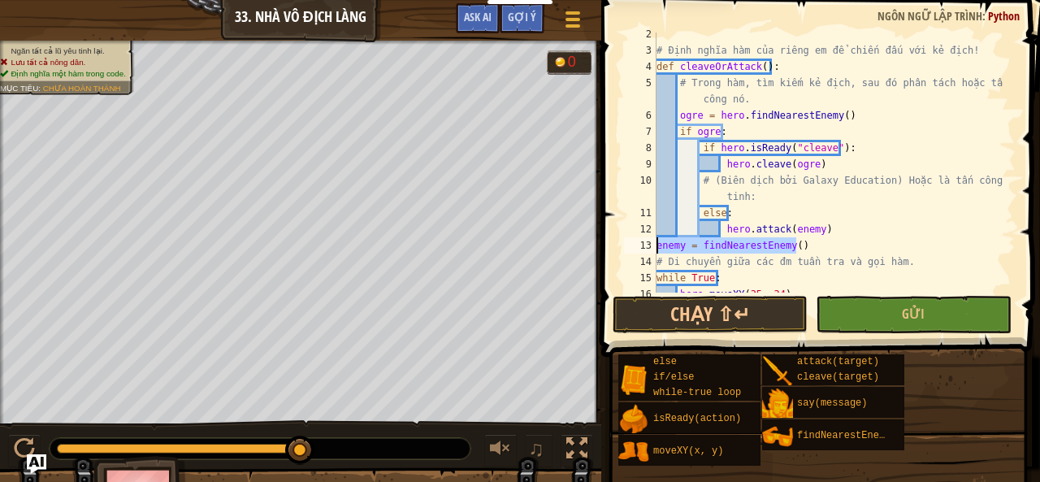
drag, startPoint x: 808, startPoint y: 251, endPoint x: 656, endPoint y: 242, distance: 152.2
click at [656, 242] on div "hero.attack(enemy) 2 3 4 5 6 7 8 9 10 11 12 13 14 15 16 17 # Định nghĩa hàm của…" at bounding box center [818, 162] width 395 height 260
click at [949, 50] on div "# Định nghĩa hàm của riêng em để chiến đấu với kẻ địch! def cleaveOrAttack ( ) …" at bounding box center [828, 172] width 350 height 292
type textarea "# Định nghĩa hàm của riêng em để chiến đấu với kẻ địch!"
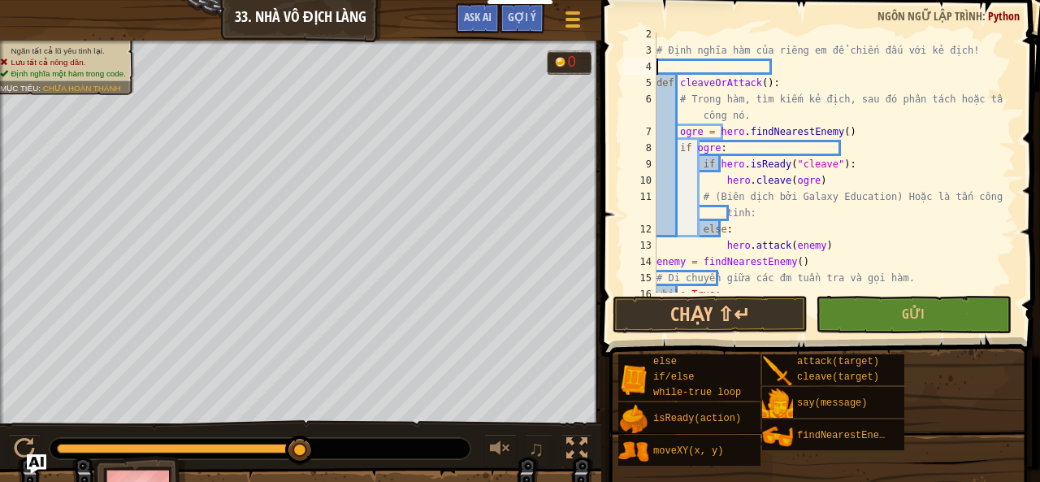
scroll to position [7, 0]
paste textarea "enemy = findNearestEnemy()"
type textarea "enemy = findNearestEnemy()"
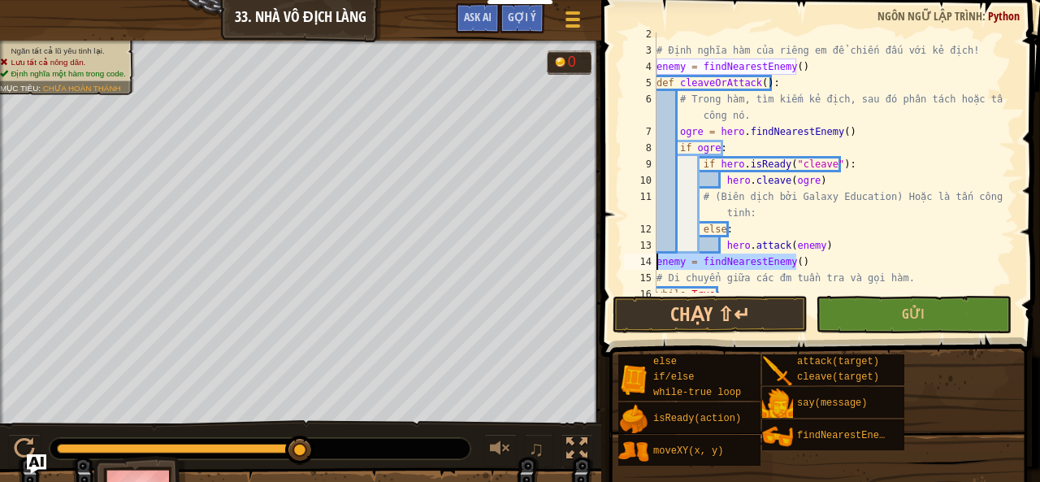
drag, startPoint x: 798, startPoint y: 261, endPoint x: 634, endPoint y: 258, distance: 163.3
click at [634, 258] on div "enemy = findNearestEnemy() 2 3 4 5 6 7 8 9 10 11 12 13 14 15 16 17 # Định nghĩa…" at bounding box center [818, 162] width 395 height 260
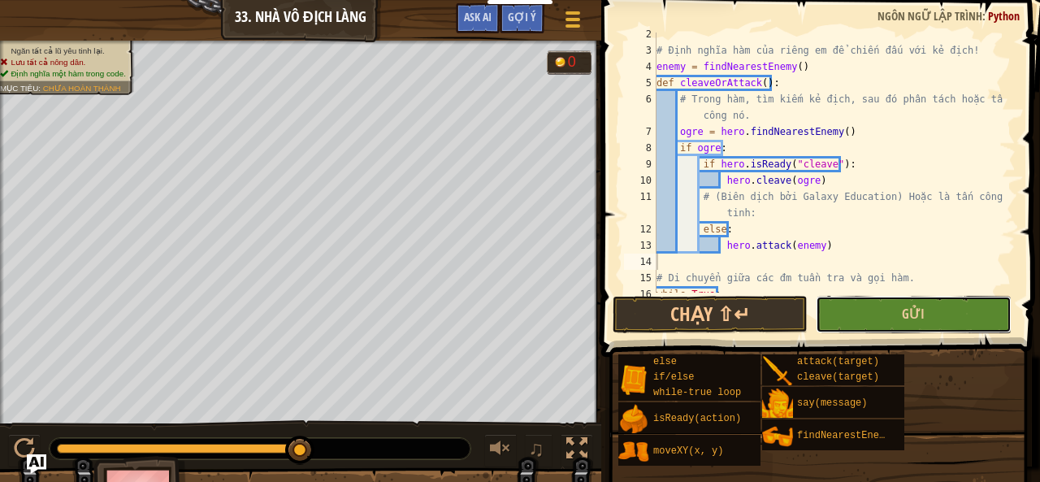
click at [951, 301] on button "Gửi" at bounding box center [913, 314] width 195 height 37
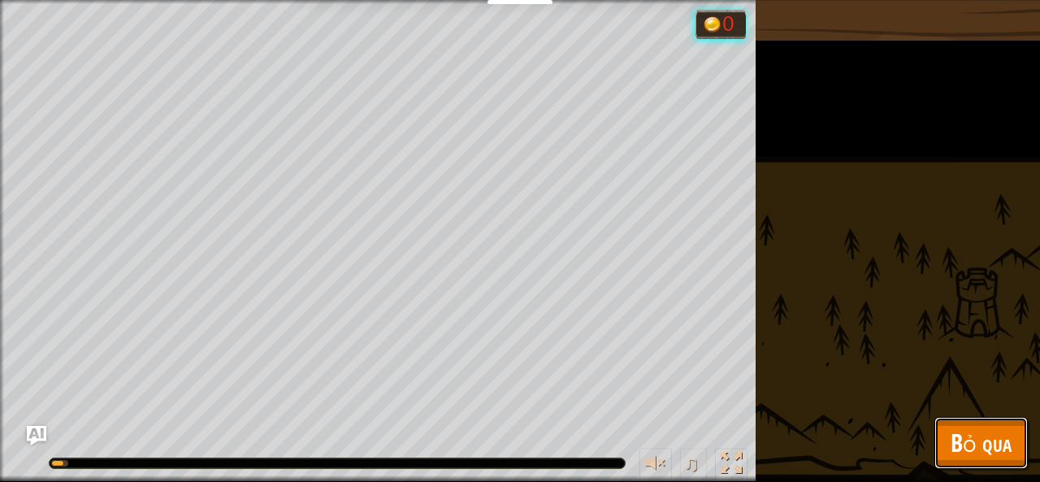
click at [960, 442] on span "Bỏ qua" at bounding box center [980, 442] width 61 height 33
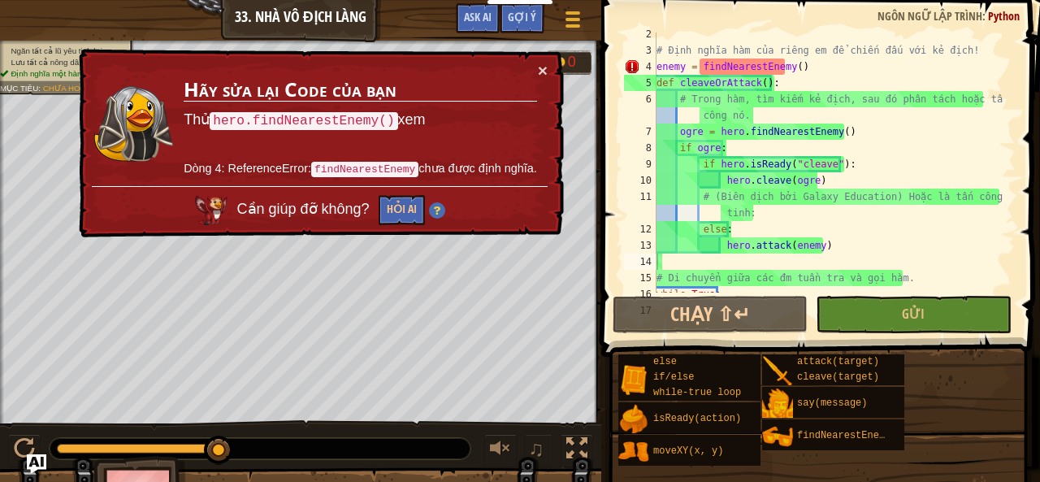
drag, startPoint x: 916, startPoint y: 128, endPoint x: 918, endPoint y: 141, distance: 14.0
click at [918, 140] on div "# Định nghĩa hàm của riêng em để chiến đấu với kẻ địch! enemy = findNearestEnem…" at bounding box center [828, 172] width 350 height 292
click at [699, 63] on div "# Định nghĩa hàm của riêng em để chiến đấu với kẻ địch! enemy = findNearestEnem…" at bounding box center [828, 172] width 350 height 292
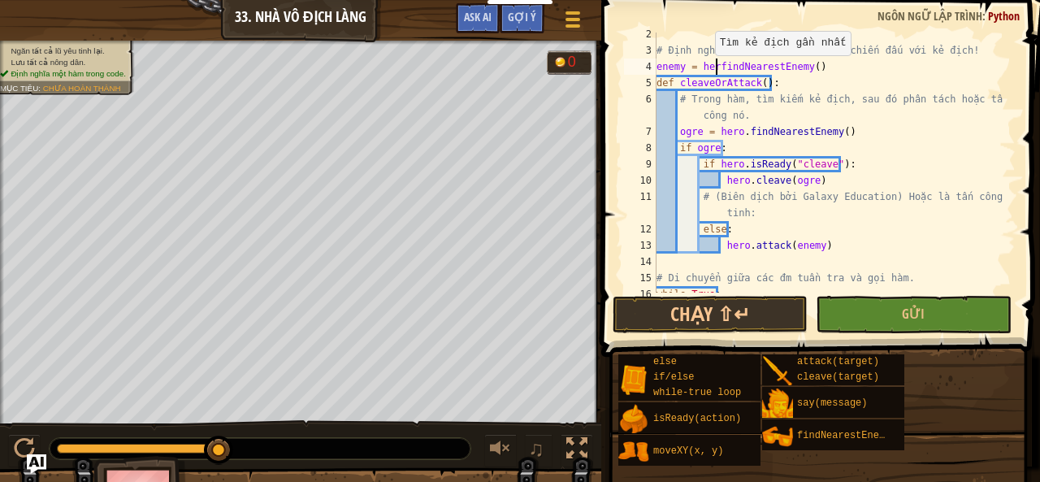
scroll to position [7, 5]
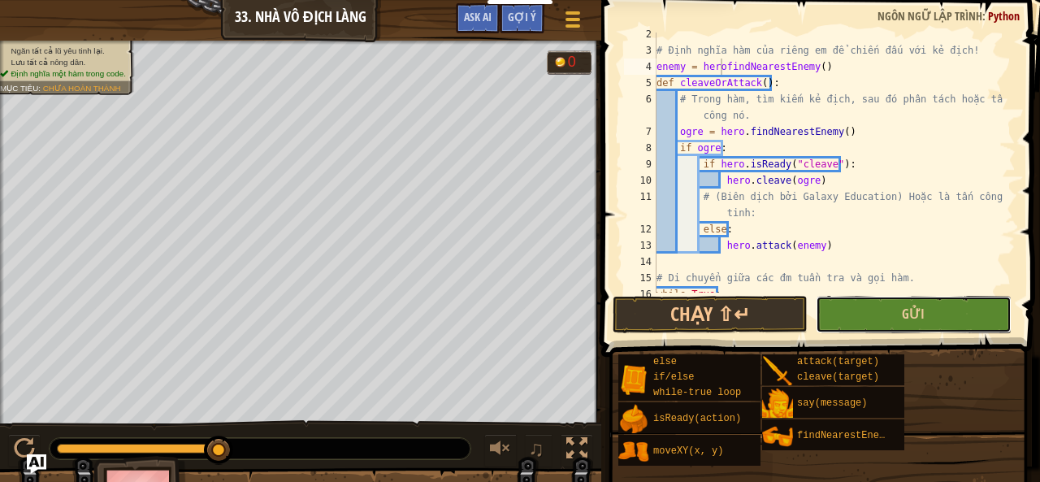
click at [873, 323] on button "Gửi" at bounding box center [913, 314] width 195 height 37
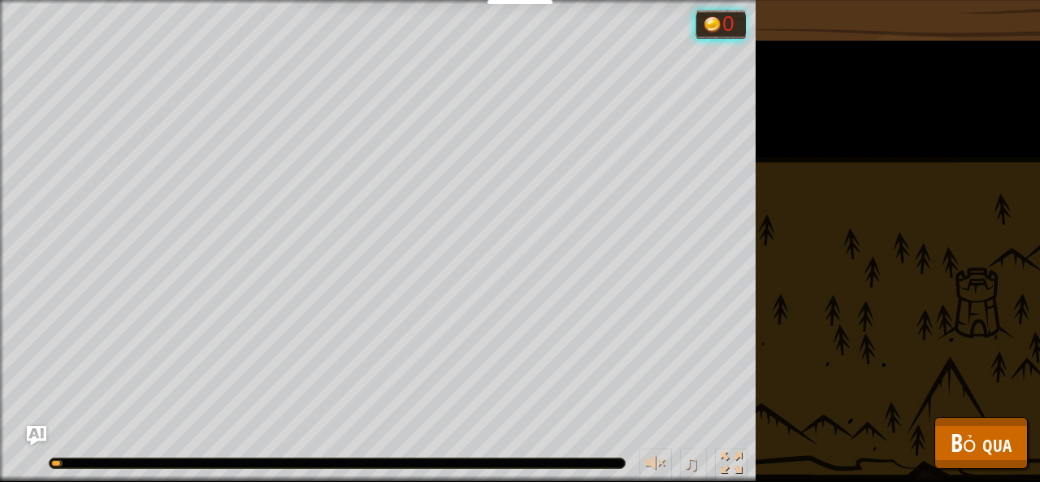
click at [884, 310] on div "Ngăn tất cả lũ yêu tinh lại. Lưu tất cả nông dân. Định nghĩa một hàm trong code…" at bounding box center [520, 241] width 1040 height 482
click at [947, 444] on button "Bỏ qua" at bounding box center [980, 443] width 93 height 52
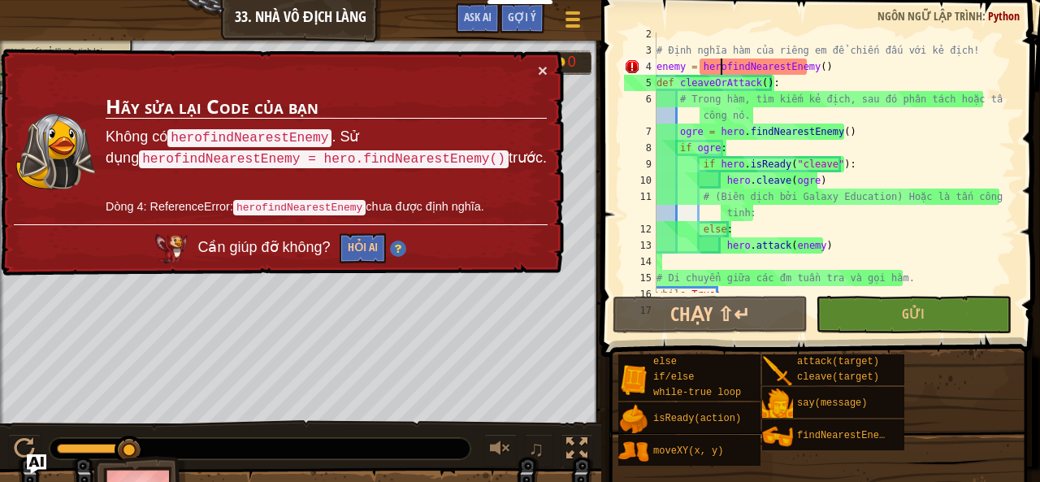
click at [721, 63] on div "# Định nghĩa hàm của riêng em để chiến đấu với kẻ địch! enemy = herofindNearest…" at bounding box center [828, 172] width 350 height 292
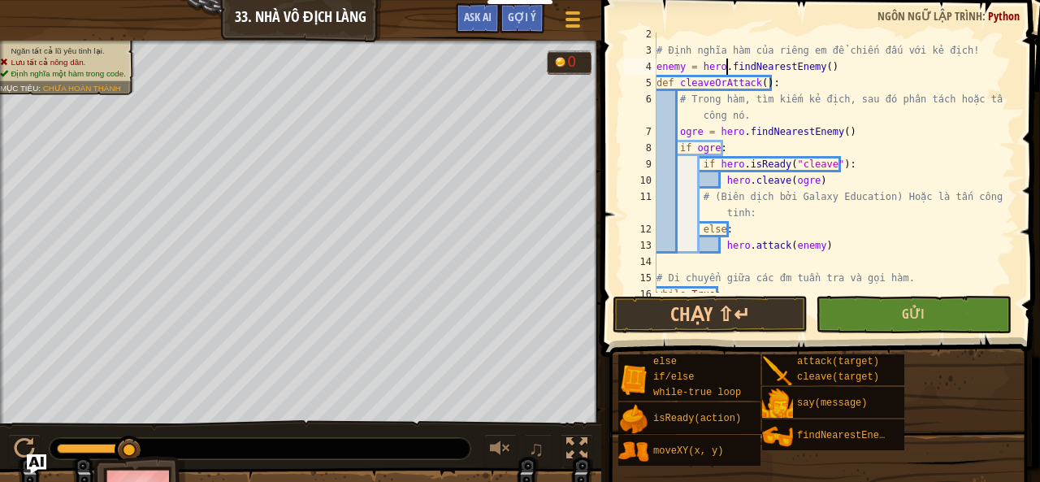
type textarea "enemy = hero.findNearestEnemy()"
click at [886, 316] on button "Gửi" at bounding box center [913, 314] width 195 height 37
